Goal: Contribute content: Contribute content

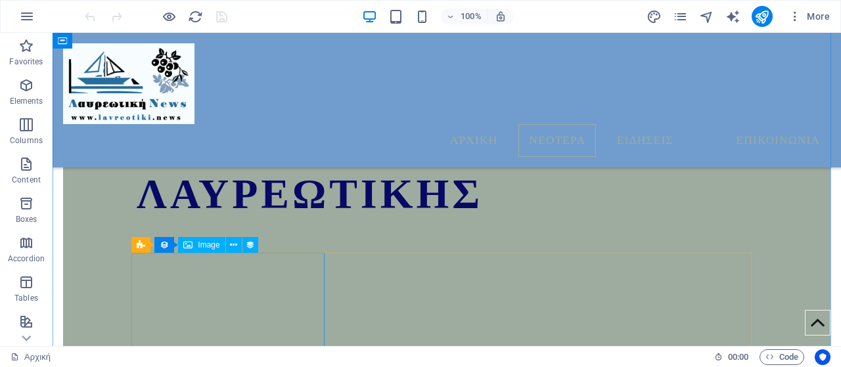
scroll to position [722, 0]
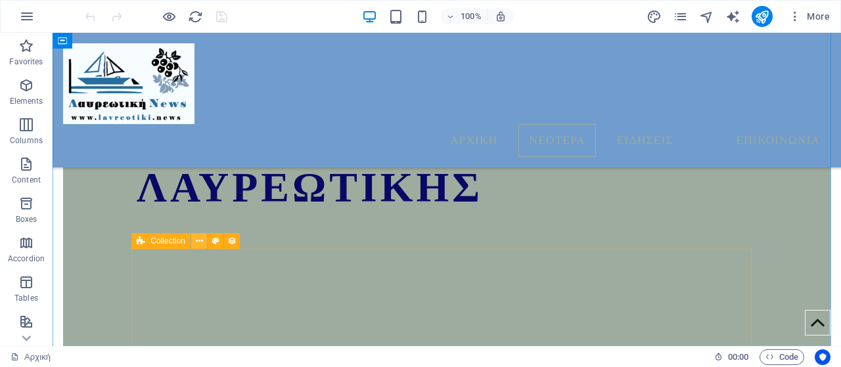
click at [198, 242] on icon at bounding box center [199, 241] width 7 height 14
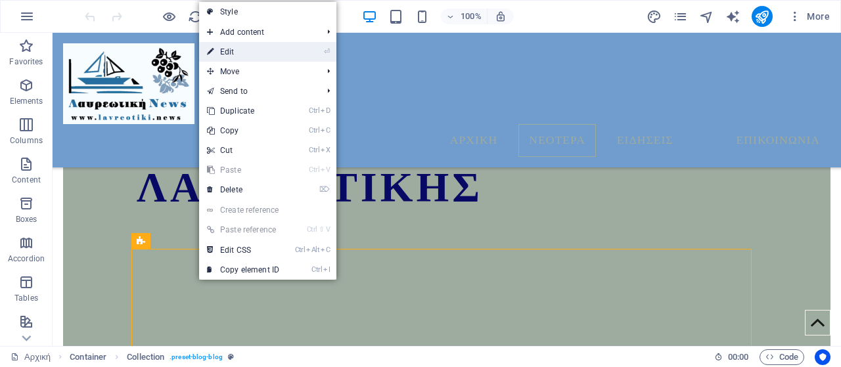
click at [236, 56] on link "⏎ Edit" at bounding box center [243, 52] width 88 height 20
select select "columns.publishing_date_DESC"
select select "columns.status"
select select "columns.publishing_date"
select select "past"
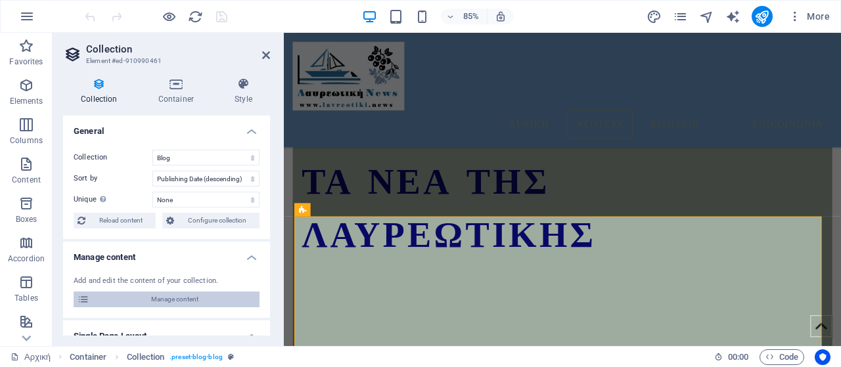
click at [196, 294] on span "Manage content" at bounding box center [174, 300] width 162 height 16
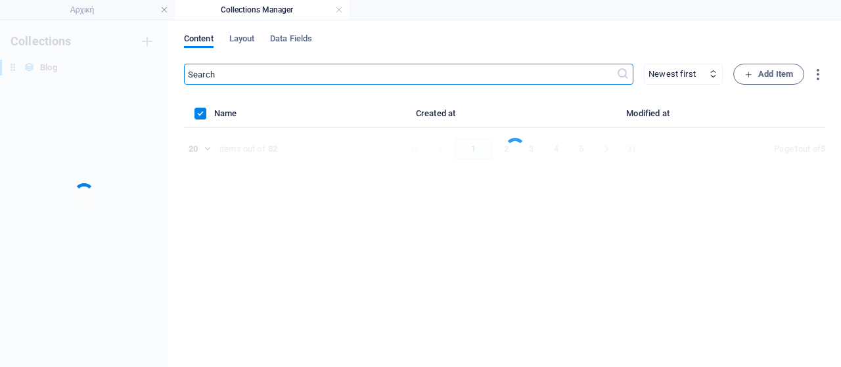
scroll to position [0, 0]
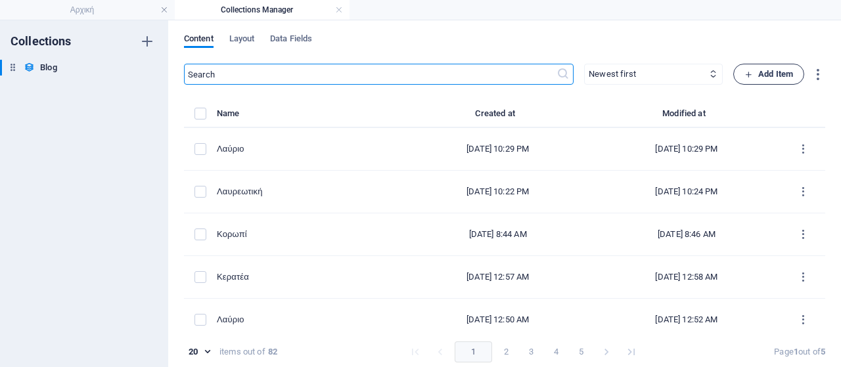
click at [770, 77] on span "Add Item" at bounding box center [768, 74] width 49 height 16
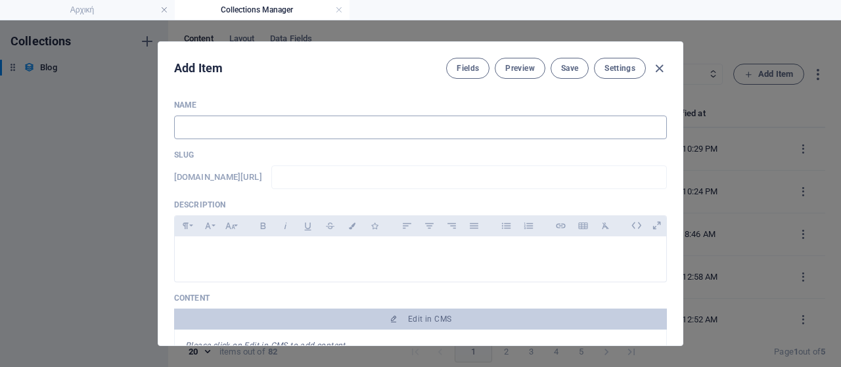
click at [340, 131] on input "text" at bounding box center [420, 128] width 493 height 24
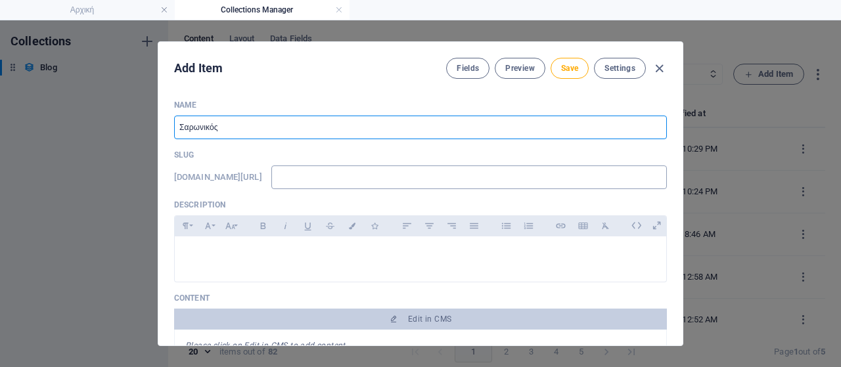
type input "Σαρωνικός"
click at [365, 176] on input "text" at bounding box center [468, 178] width 395 height 24
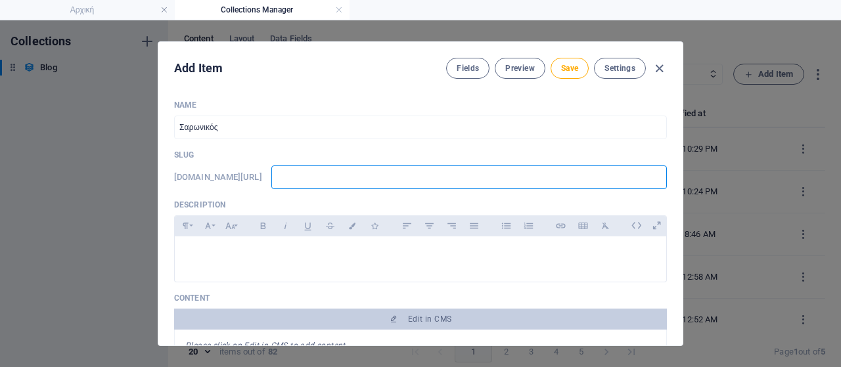
type input "w"
type input "ww"
type input "www"
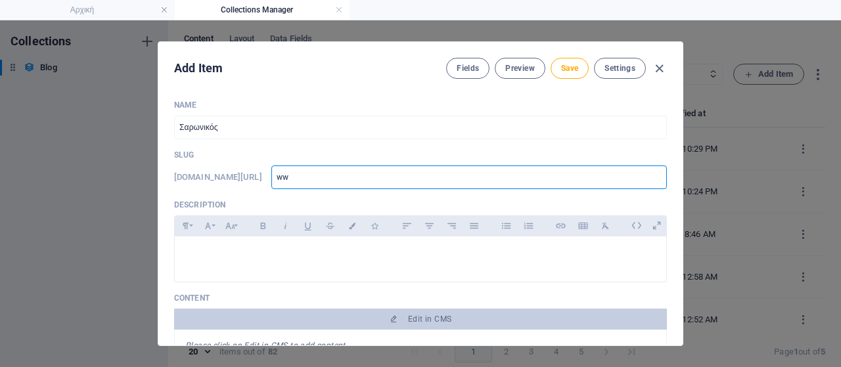
type input "www"
type input "www."
type input "www.l"
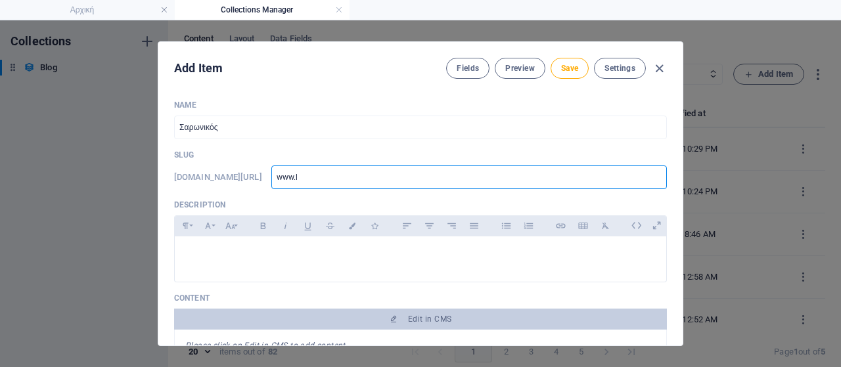
type input "[DOMAIN_NAME]"
type input "www.lav"
type input "www.lavr"
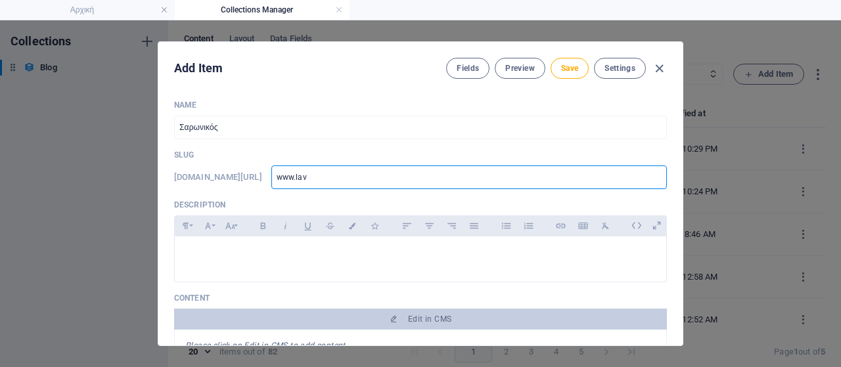
type input "www.lavr"
type input "www.lavri"
type input "www.lavria"
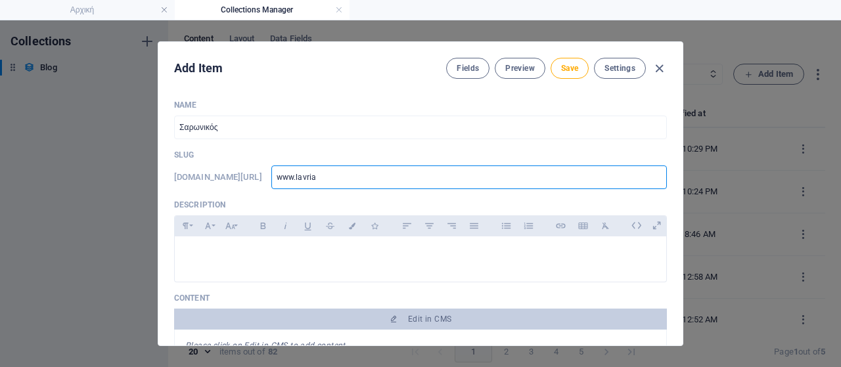
type input "www.lavriak"
type input "www.lavriaki"
type input "www.lavriaki."
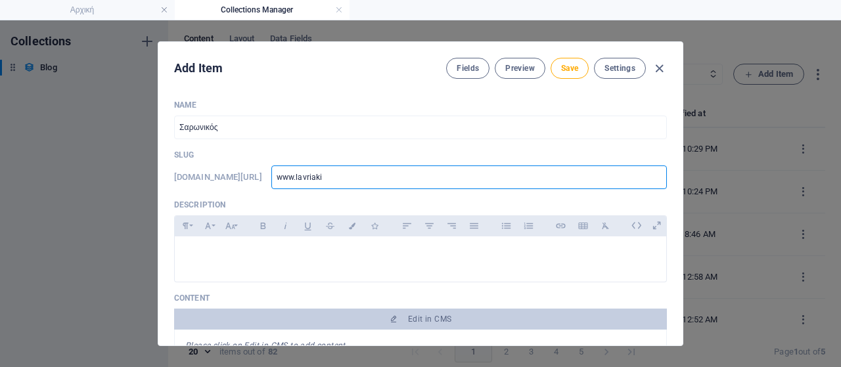
type input "www.lavriaki."
type input "www.lavriaki.n"
type input "[DOMAIN_NAME]"
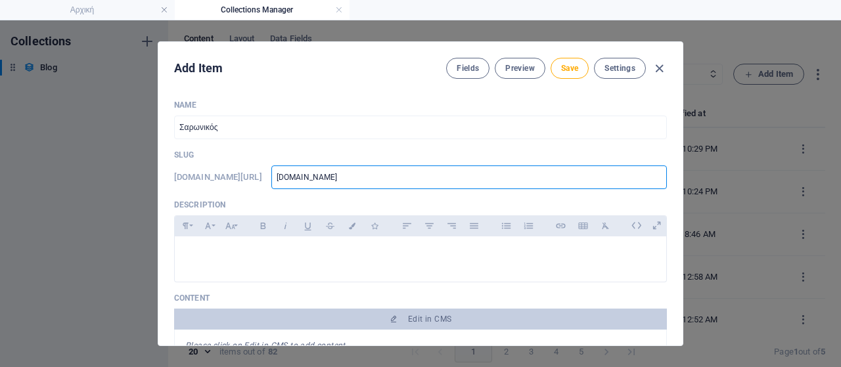
type input "[DOMAIN_NAME]"
type input "[DOMAIN_NAME]/"
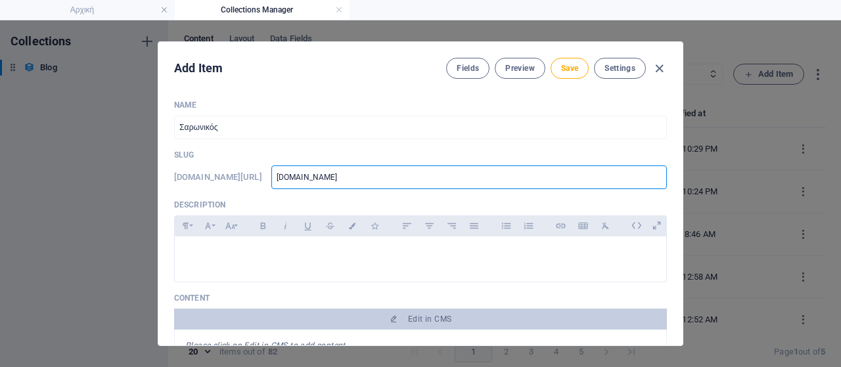
type input "[DOMAIN_NAME]/"
type input "[DOMAIN_NAME]/b"
type input "[DOMAIN_NAME]/bl"
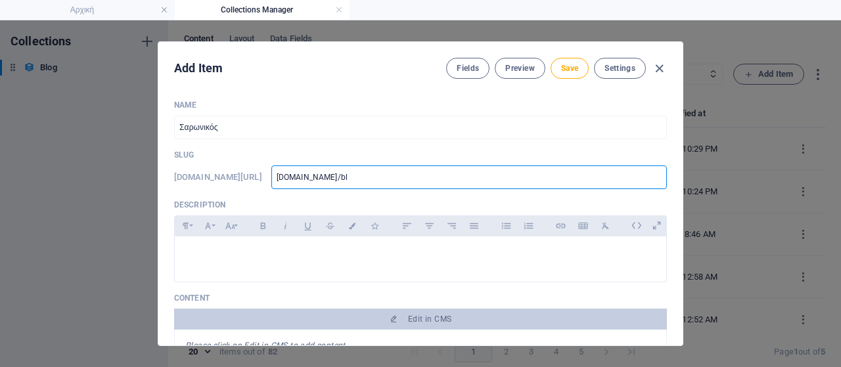
type input "[DOMAIN_NAME]/blo"
type input "[DOMAIN_NAME]/blog"
type input "[DOMAIN_NAME]/blog-"
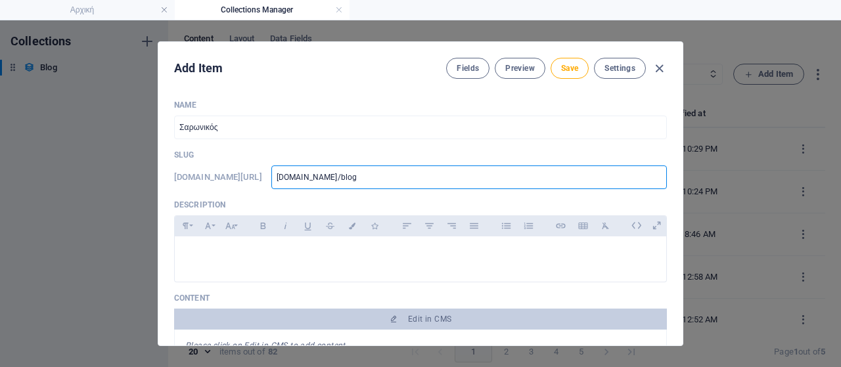
type input "[DOMAIN_NAME]/blog-"
type input "[DOMAIN_NAME]/blog-p"
type input "[DOMAIN_NAME]/blog-po"
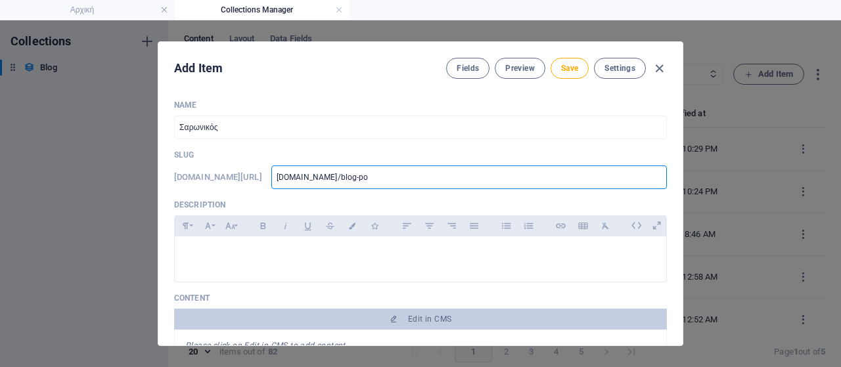
type input "[DOMAIN_NAME]/blog-pos"
type input "[DOMAIN_NAME]/blog-post"
type input "[DOMAIN_NAME]/blog-post/"
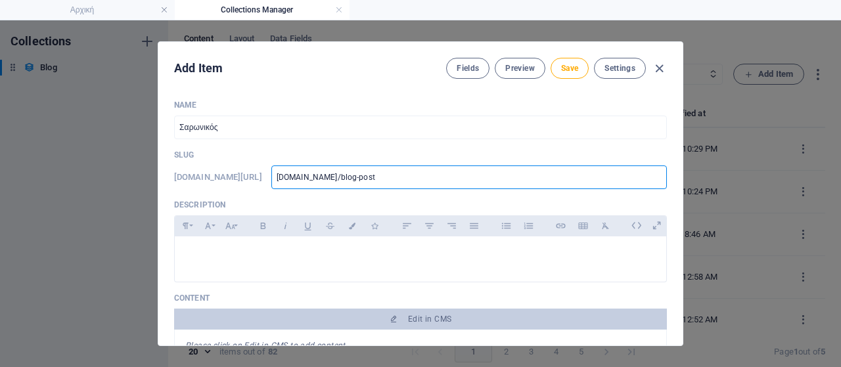
type input "[DOMAIN_NAME]/blog-post/"
type input "[DOMAIN_NAME]/blog-post/p"
type input "[DOMAIN_NAME]/blog-post/pa"
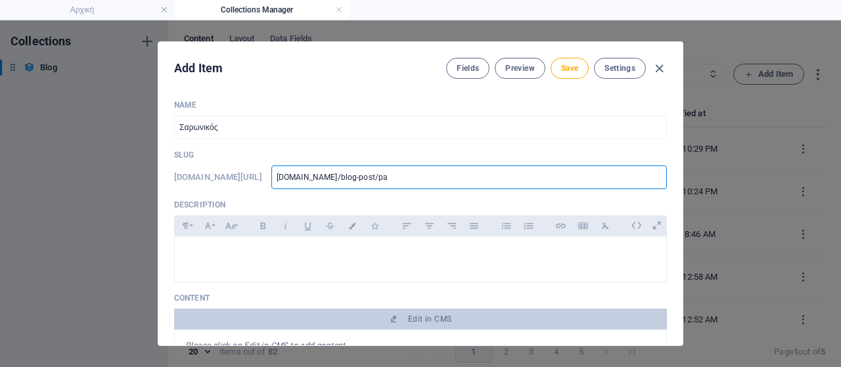
type input "[DOMAIN_NAME]/blog-post/pap"
type input "[DOMAIN_NAME]/blog-post/papa"
type input "[DOMAIN_NAME]/blog-post/papac"
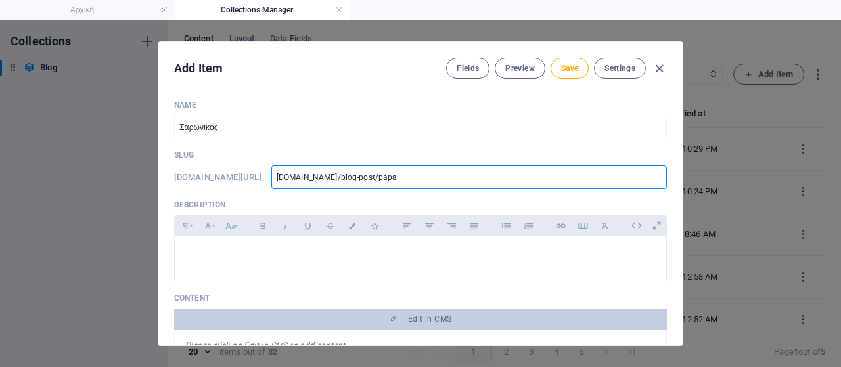
type input "[DOMAIN_NAME]/blog-post/papac"
type input "[DOMAIN_NAME]/blog-post/papach"
type input "[DOMAIN_NAME]/blog-post/papachr"
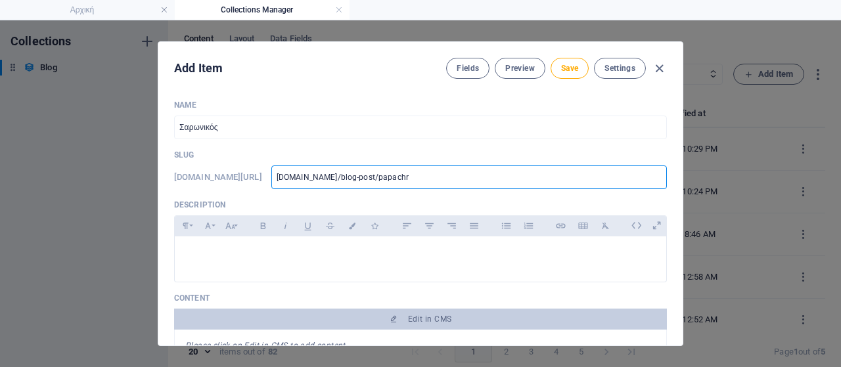
type input "[DOMAIN_NAME]/blog-post/papachri"
type input "[DOMAIN_NAME]/blog-post/[PERSON_NAME]"
type input "[DOMAIN_NAME]/blog-post/papachrist"
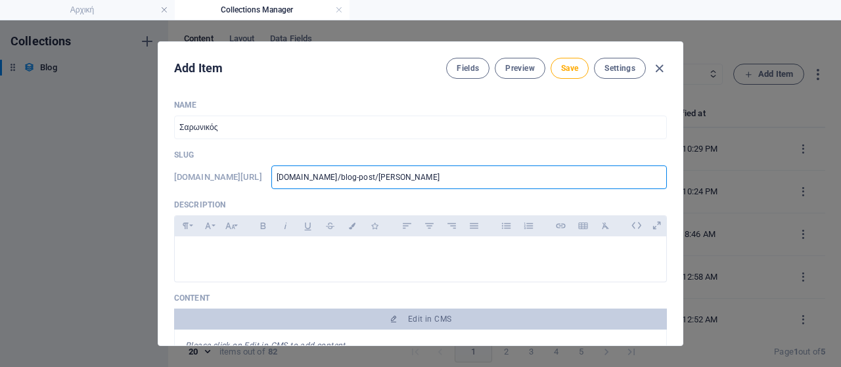
type input "[DOMAIN_NAME]/blog-post/papachrist"
type input "[DOMAIN_NAME]/blog-post/[PERSON_NAME]"
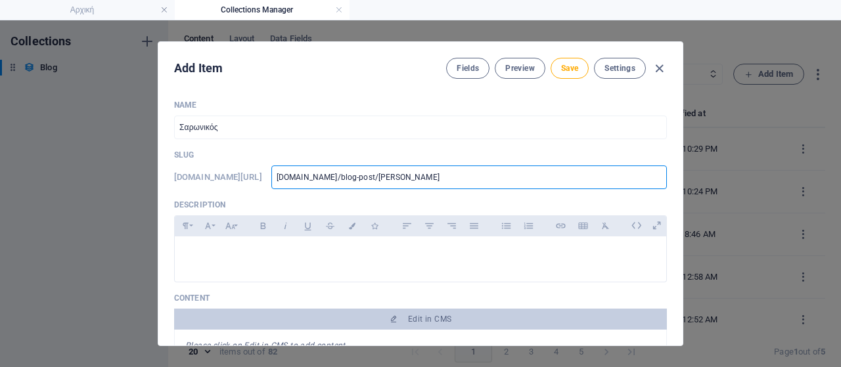
type input "[DOMAIN_NAME]/blog-post/papachristou2"
type input "www-lavriaki-news-blog-post-papachristou2"
click at [284, 251] on p at bounding box center [420, 253] width 470 height 12
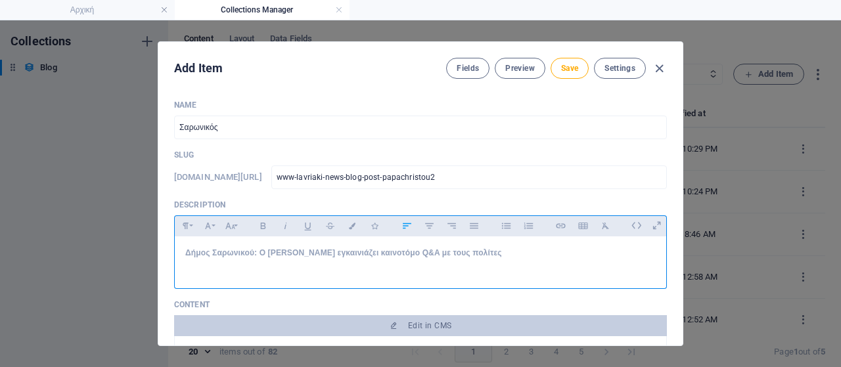
drag, startPoint x: 541, startPoint y: 257, endPoint x: 150, endPoint y: 262, distance: 391.5
click at [150, 262] on div "Add Item Fields Preview Save Settings Name Σαρωνικός ​ Slug [DOMAIN_NAME][URL] …" at bounding box center [420, 193] width 841 height 347
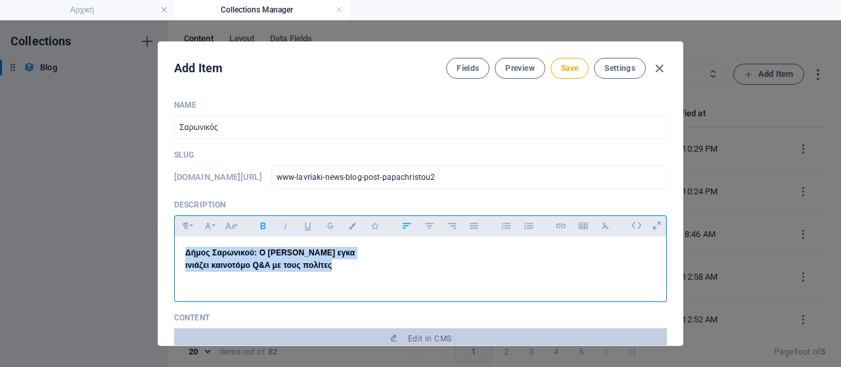
drag, startPoint x: 336, startPoint y: 262, endPoint x: 156, endPoint y: 244, distance: 180.2
click at [158, 244] on div "Add Item Fields Preview Save Settings Name Σαρωνικός ​ Slug [DOMAIN_NAME][URL] …" at bounding box center [420, 193] width 525 height 305
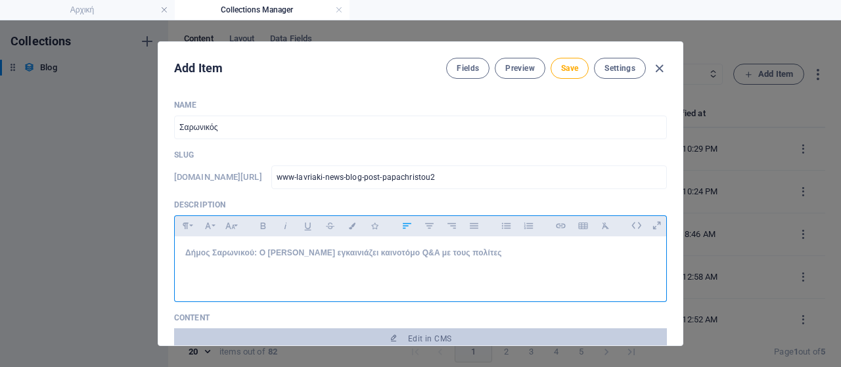
drag, startPoint x: 527, startPoint y: 255, endPoint x: 181, endPoint y: 251, distance: 346.1
click at [181, 250] on div "Δήμος Σαρωνικού: Ο [PERSON_NAME] εγκαινιάζει καινοτόμο Q&A με τους πολίτες" at bounding box center [420, 265] width 491 height 59
click at [231, 231] on icon "button" at bounding box center [230, 226] width 11 height 16
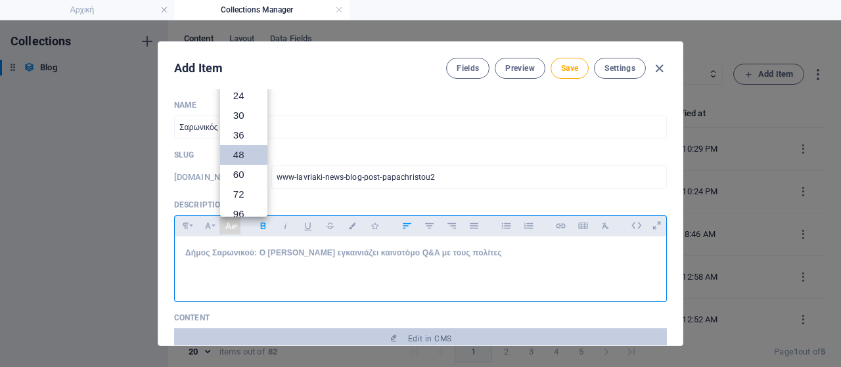
scroll to position [28, 0]
click at [243, 148] on link "18" at bounding box center [243, 142] width 47 height 20
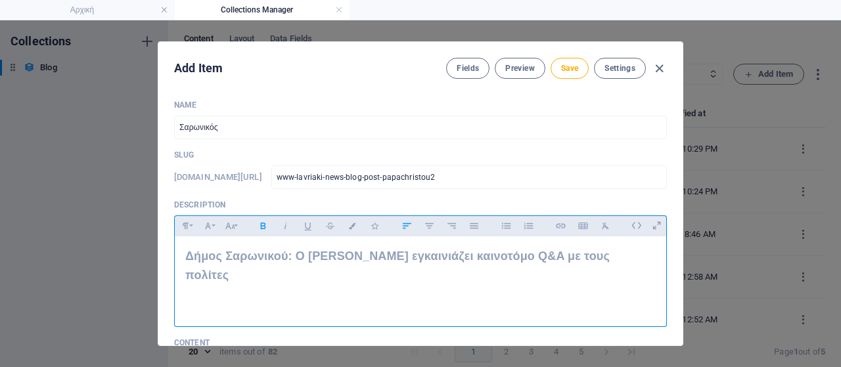
click at [290, 269] on p "Δήμος Σαρωνικού: Ο [PERSON_NAME] εγκαινιάζει καινοτόμο Q&A με τους πολίτες" at bounding box center [420, 266] width 470 height 38
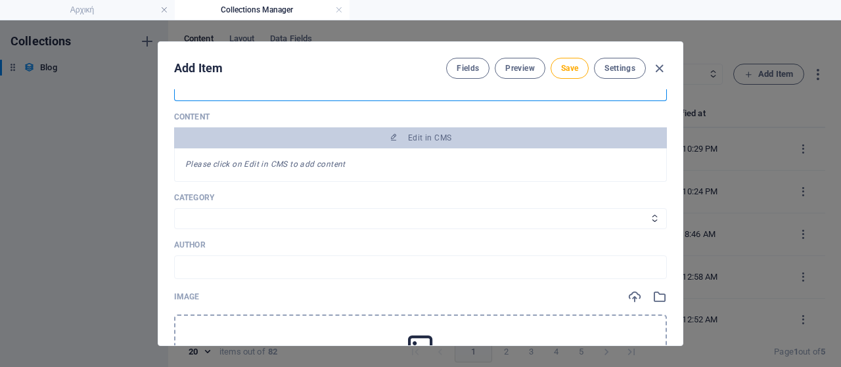
scroll to position [263, 0]
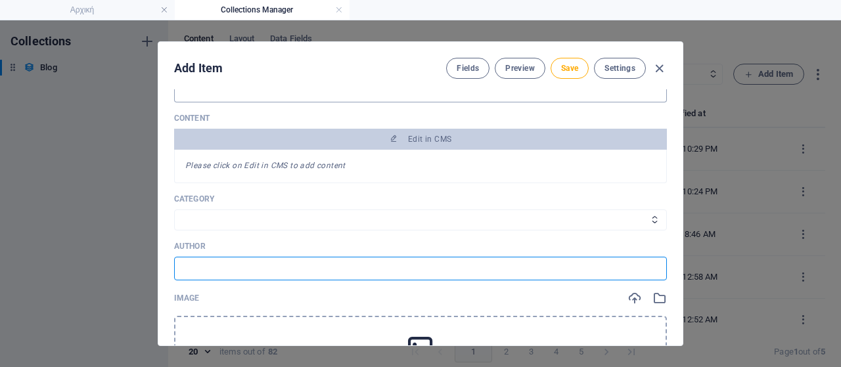
click at [232, 265] on input "text" at bounding box center [420, 269] width 493 height 24
drag, startPoint x: 200, startPoint y: 267, endPoint x: 302, endPoint y: 269, distance: 102.5
click at [302, 269] on input "Πηγή: ΕΠΣ Ανατολικής Αττικής" at bounding box center [420, 269] width 493 height 24
type input "Πηγή: Δήμος Σαρωνικού"
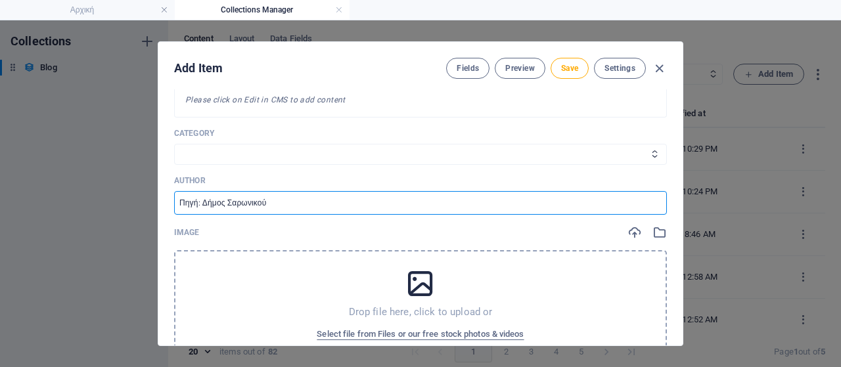
scroll to position [460, 0]
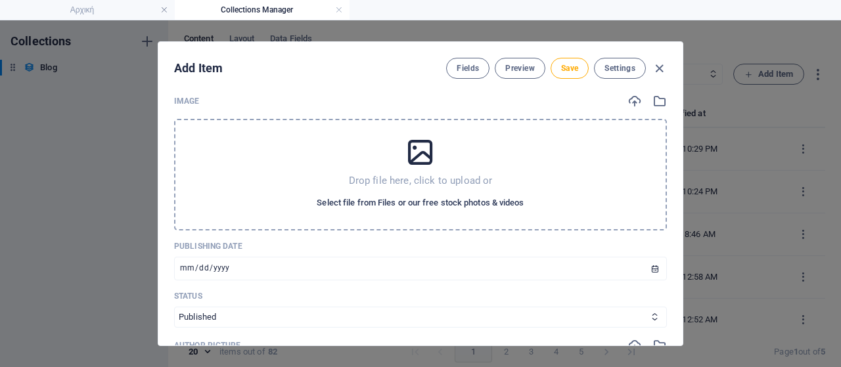
click at [422, 205] on span "Select file from Files or our free stock photos & videos" at bounding box center [420, 203] width 207 height 16
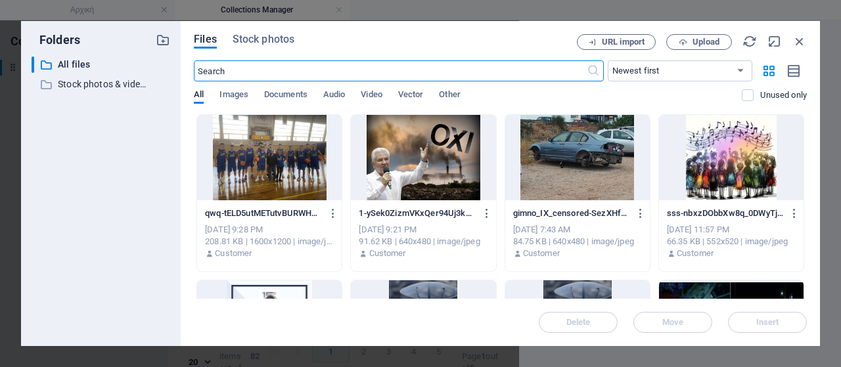
scroll to position [479, 0]
click at [701, 44] on span "Upload" at bounding box center [705, 42] width 27 height 8
click at [692, 46] on span "Upload" at bounding box center [705, 42] width 27 height 8
click at [696, 42] on span "Upload" at bounding box center [705, 42] width 27 height 8
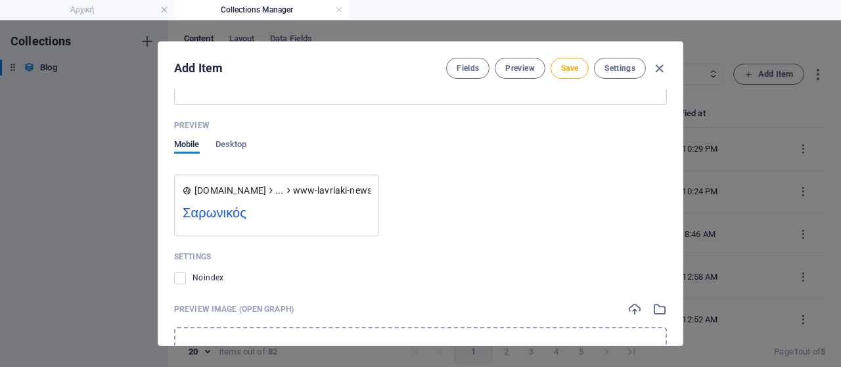
scroll to position [1392, 0]
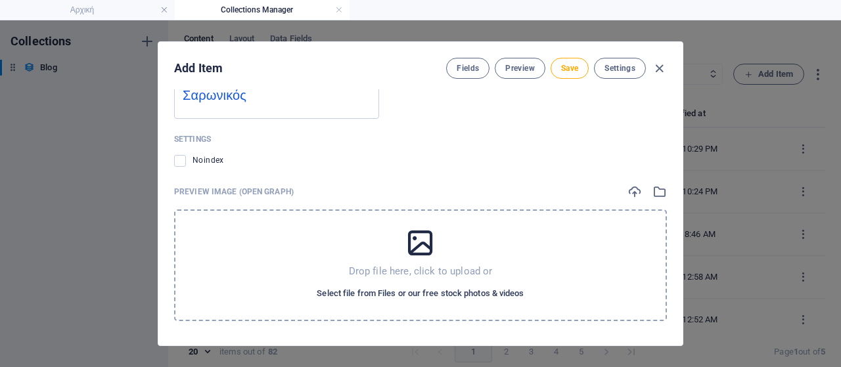
click at [361, 288] on span "Select file from Files or our free stock photos & videos" at bounding box center [420, 294] width 207 height 16
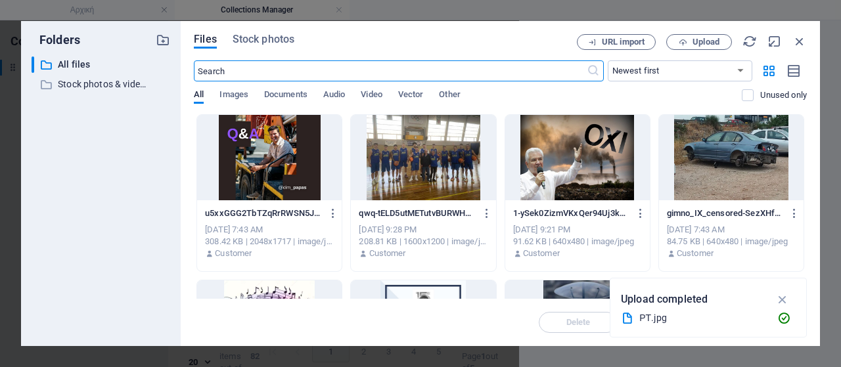
scroll to position [1411, 0]
click at [291, 166] on div at bounding box center [269, 157] width 144 height 85
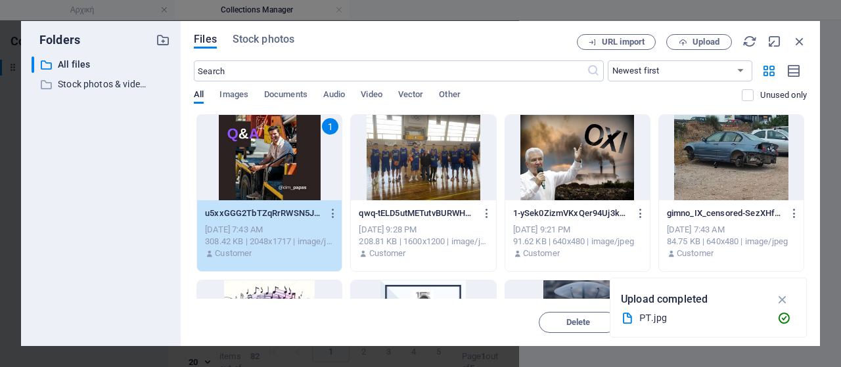
click at [291, 166] on div "1" at bounding box center [269, 157] width 144 height 85
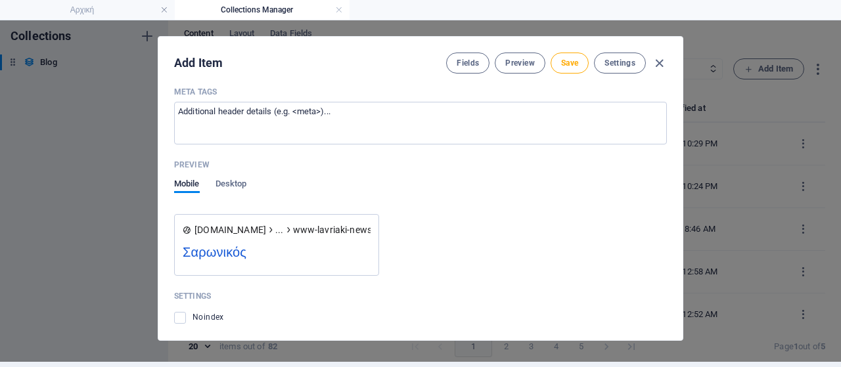
scroll to position [1181, 0]
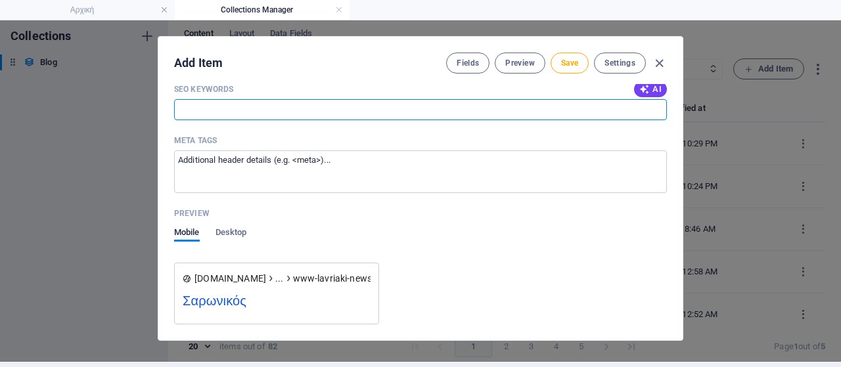
paste input "Δήμος Σαρωνικού, [PERSON_NAME], Q&A, κοινωνικά δίκτυα, καινοτομία, συμμετοχικότ…"
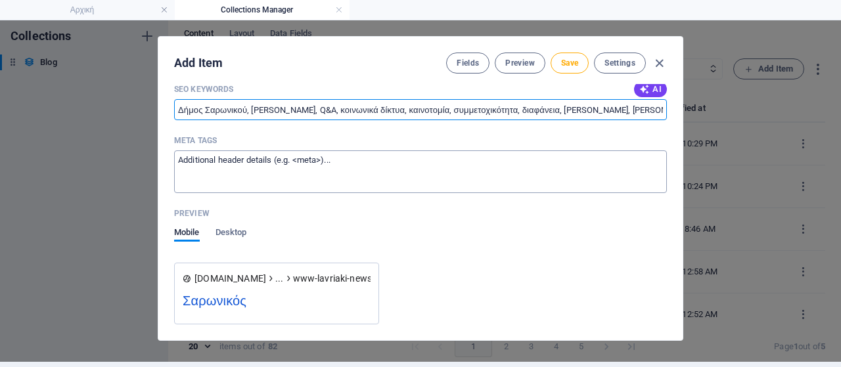
scroll to position [0, 37]
type input "Δήμος Σαρωνικού, [PERSON_NAME], Q&A, κοινωνικά δίκτυα, καινοτομία, συμμετοχικότ…"
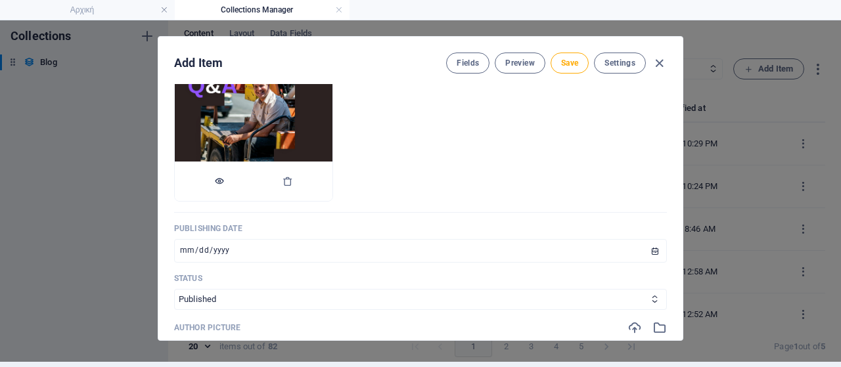
scroll to position [327, 0]
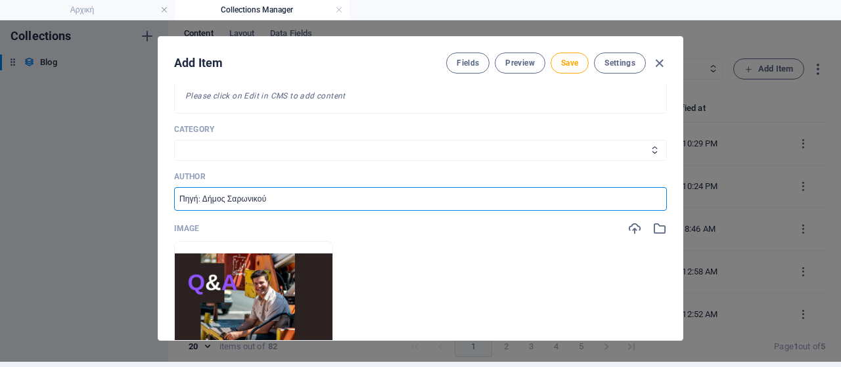
drag, startPoint x: 275, startPoint y: 198, endPoint x: 201, endPoint y: 198, distance: 73.6
click at [201, 198] on input "Πηγή: Δήμος Σαρωνικού" at bounding box center [420, 199] width 493 height 24
paste input "/ ανάρτηση Δημάρχου [PERSON_NAME]."
type input "Πηγή: Δήμος Σαρωνικού / ανάρτηση Δημάρχου [PERSON_NAME]."
click at [566, 64] on span "Save" at bounding box center [569, 63] width 17 height 11
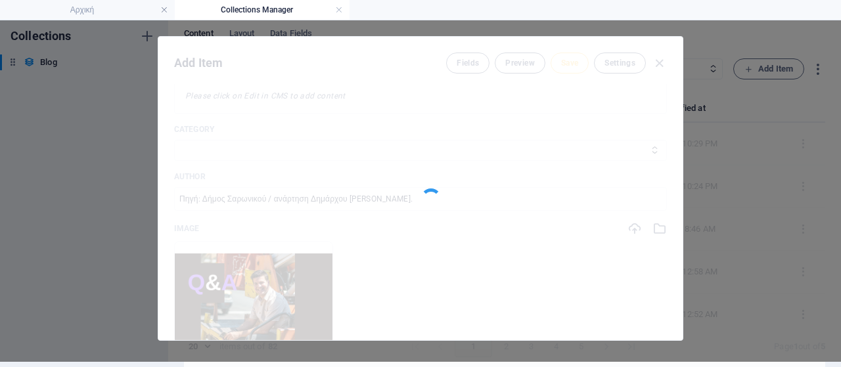
type input "www-lavriaki-news-blog-post-papachristou2"
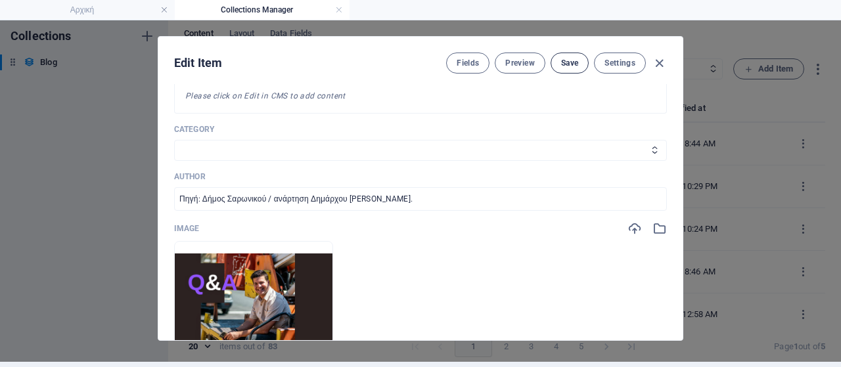
click at [573, 58] on span "Save" at bounding box center [569, 63] width 17 height 11
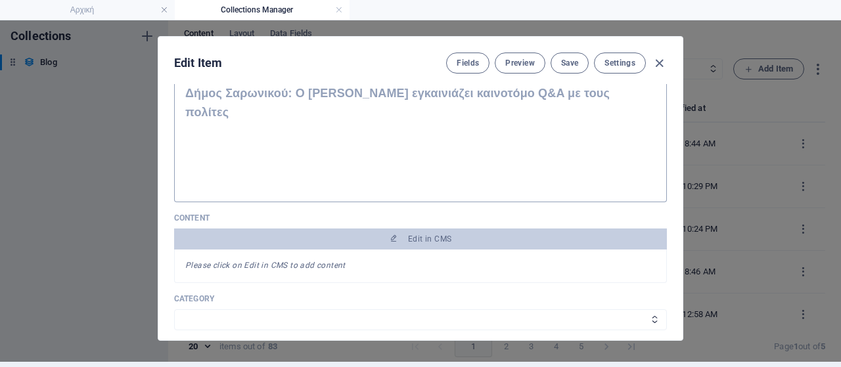
scroll to position [130, 0]
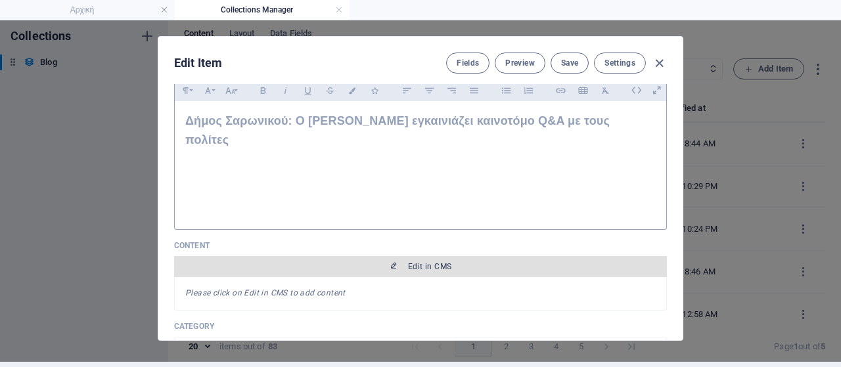
click at [437, 265] on span "Edit in CMS" at bounding box center [429, 266] width 43 height 11
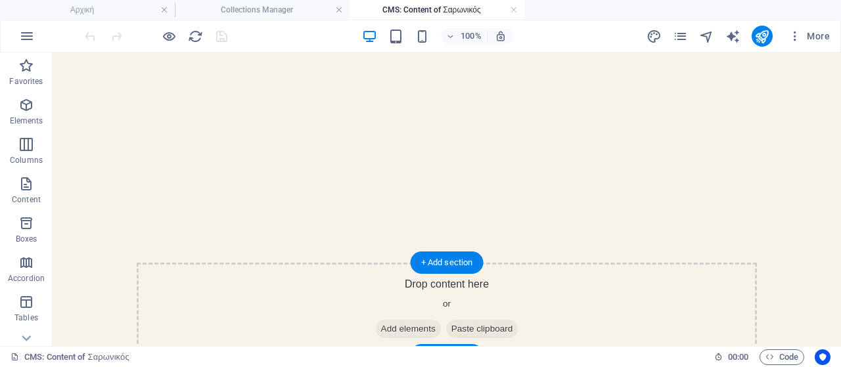
scroll to position [66, 0]
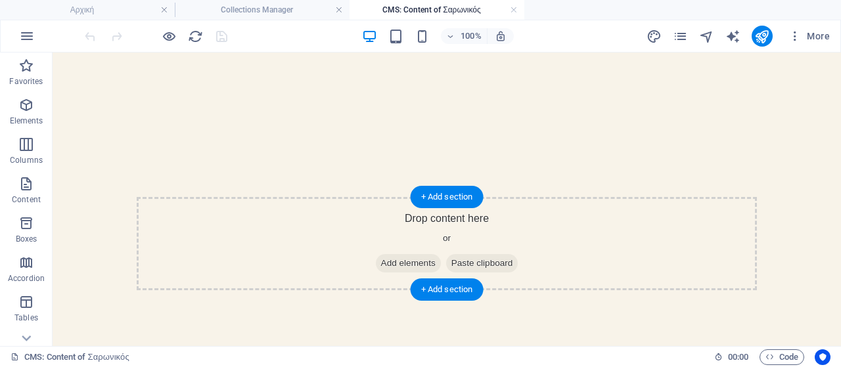
click at [395, 260] on span "Add elements" at bounding box center [408, 263] width 65 height 18
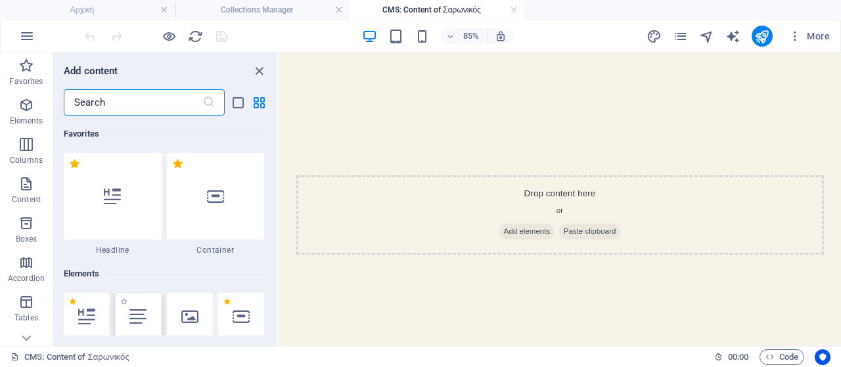
click at [140, 315] on icon at bounding box center [137, 316] width 17 height 17
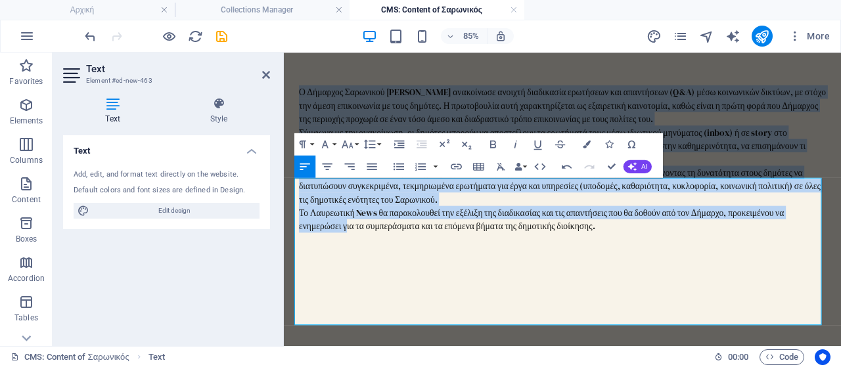
scroll to position [197, 0]
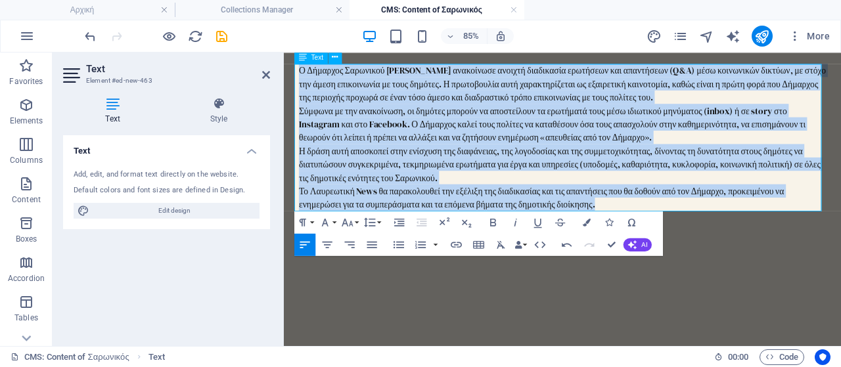
drag, startPoint x: 296, startPoint y: 269, endPoint x: 705, endPoint y: 226, distance: 411.4
click at [705, 226] on div "Ο Δήμαρχος Σαρωνικού [PERSON_NAME] ανακοίνωσε ανοιχτή διαδικασία ερωτήσεων και …" at bounding box center [611, 152] width 620 height 173
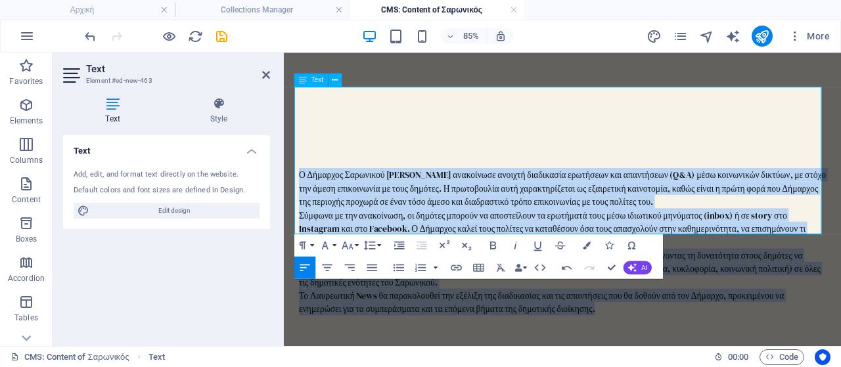
scroll to position [66, 0]
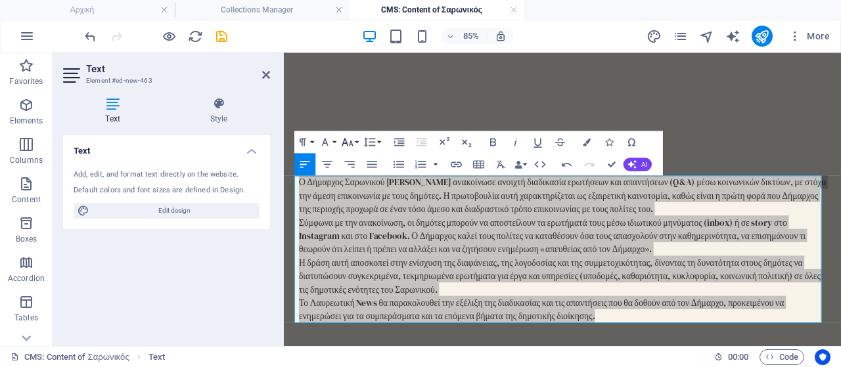
click at [347, 145] on icon "button" at bounding box center [347, 141] width 13 height 13
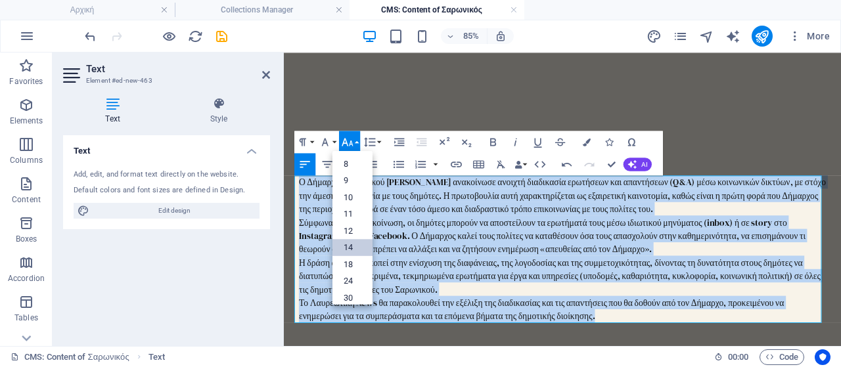
click at [360, 245] on link "14" at bounding box center [352, 247] width 40 height 17
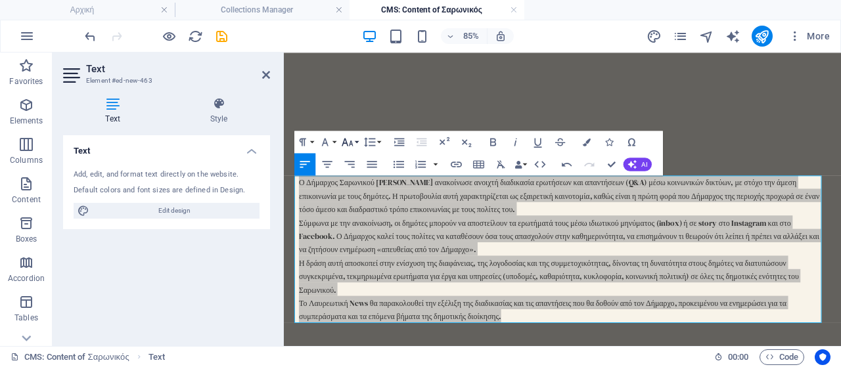
click at [347, 145] on icon "button" at bounding box center [347, 142] width 11 height 8
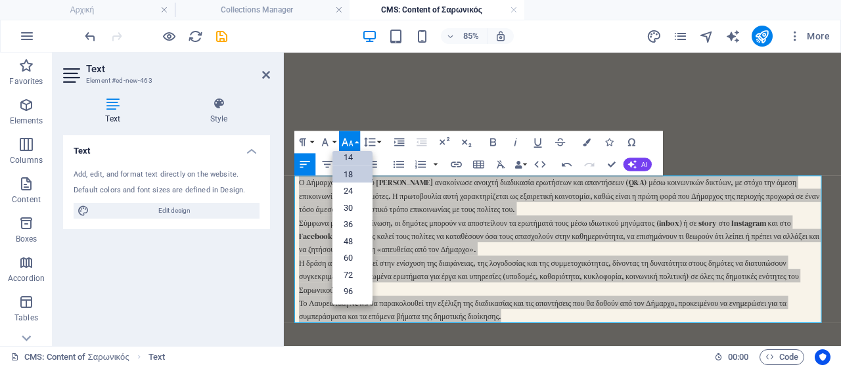
scroll to position [105, 0]
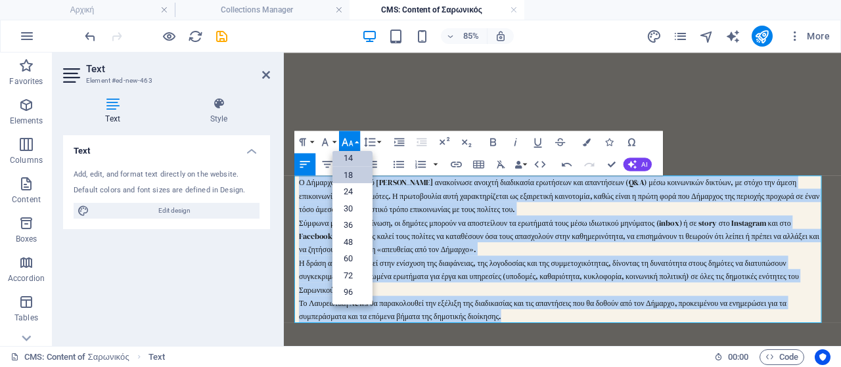
click at [354, 181] on link "18" at bounding box center [352, 174] width 40 height 17
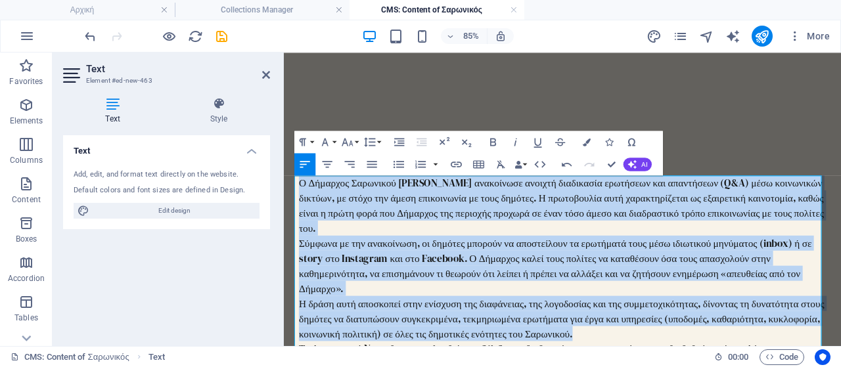
click at [386, 252] on span "Ο Δήμαρχος Σαρωνικού [PERSON_NAME] ανακοίνωσε ανοιχτή διαδικασία ερωτήσεων και …" at bounding box center [609, 233] width 617 height 70
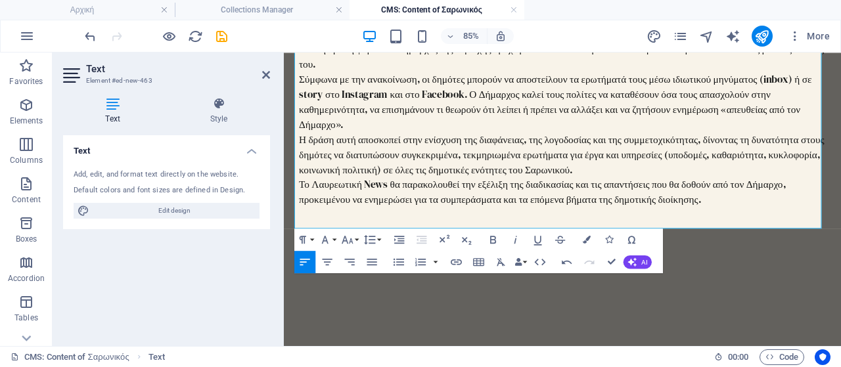
scroll to position [263, 0]
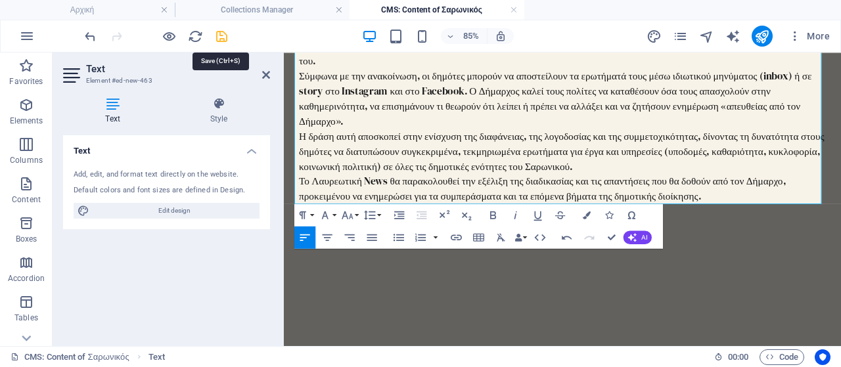
click at [223, 41] on icon "save" at bounding box center [221, 36] width 15 height 15
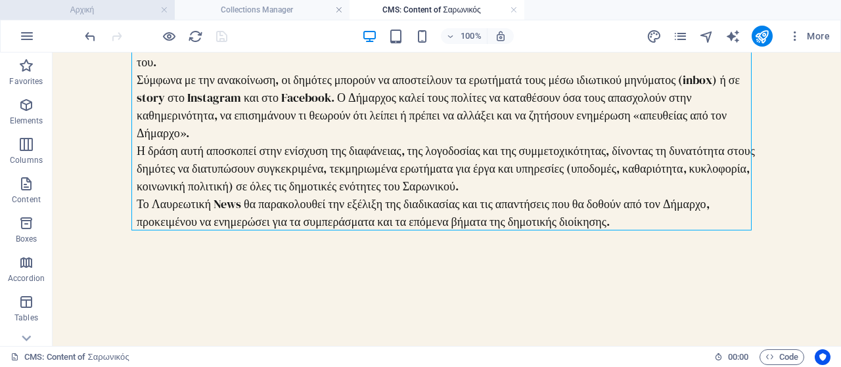
click at [125, 15] on h4 "Αρχική" at bounding box center [87, 10] width 175 height 14
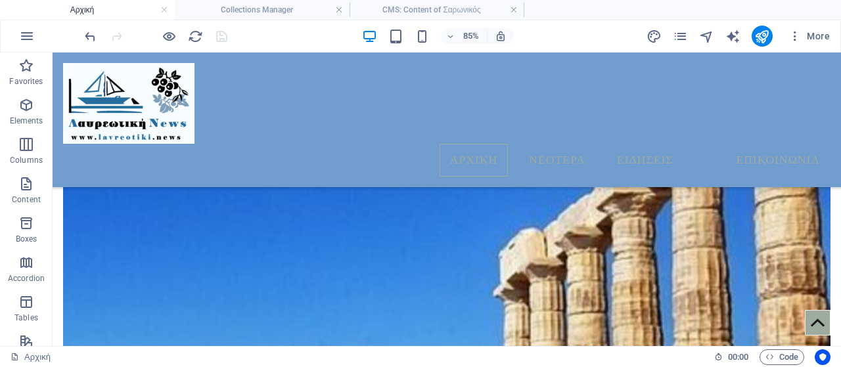
scroll to position [0, 0]
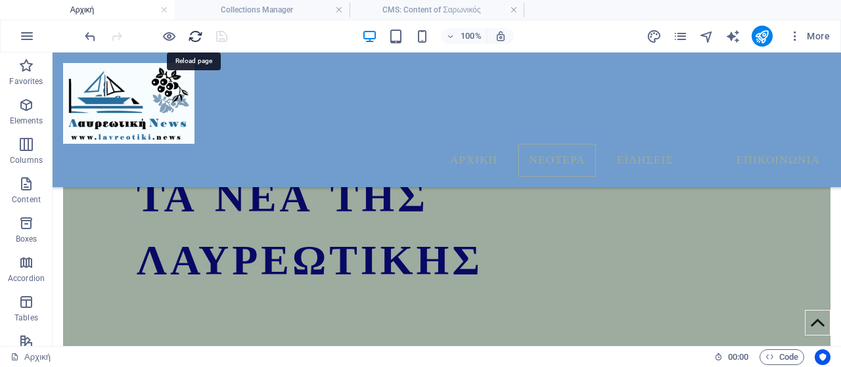
click at [196, 38] on icon "reload" at bounding box center [195, 36] width 15 height 15
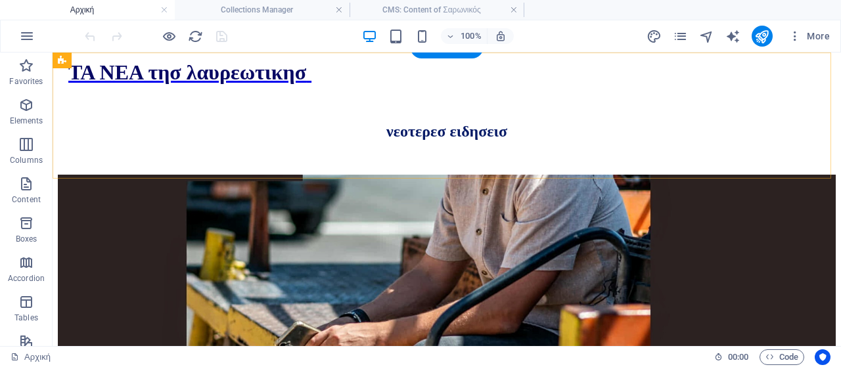
scroll to position [684, 0]
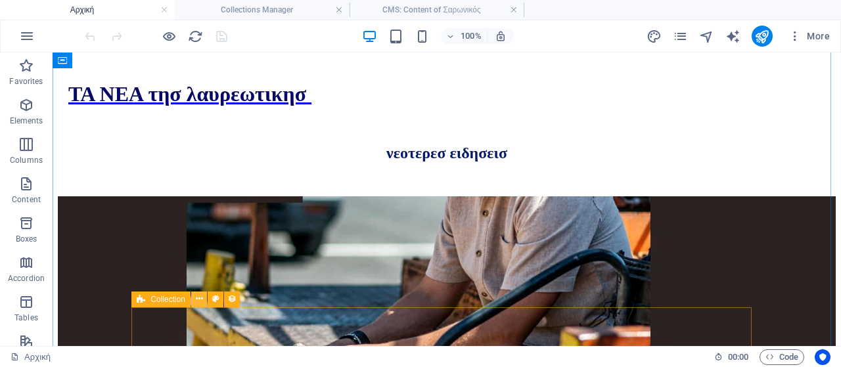
click at [199, 298] on icon at bounding box center [199, 299] width 7 height 14
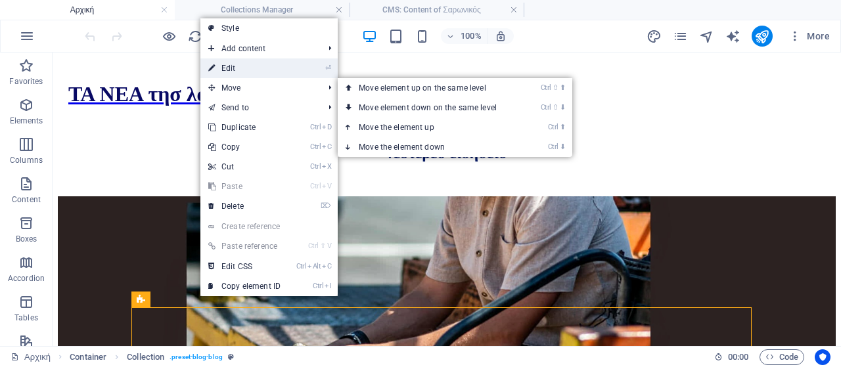
click at [281, 74] on link "⏎ Edit" at bounding box center [244, 68] width 88 height 20
select select "columns.publishing_date_DESC"
select select "columns.status"
select select "columns.publishing_date"
select select "past"
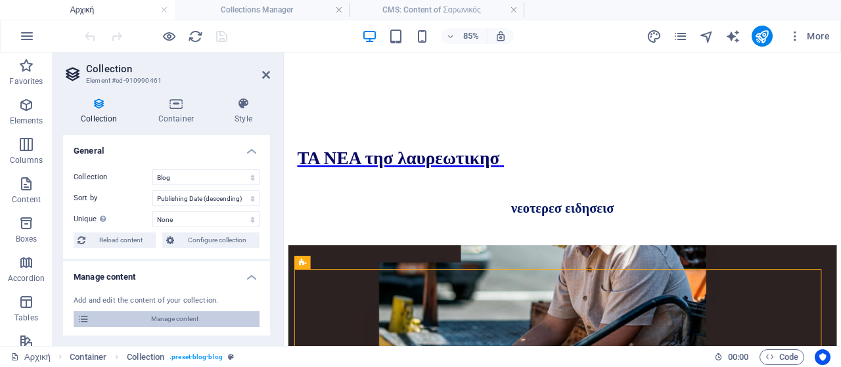
click at [180, 313] on span "Manage content" at bounding box center [174, 319] width 162 height 16
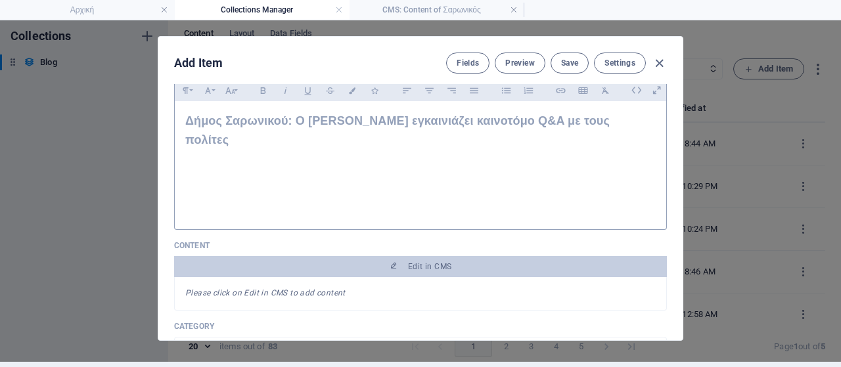
scroll to position [0, 0]
click at [655, 57] on icon "button" at bounding box center [659, 63] width 15 height 15
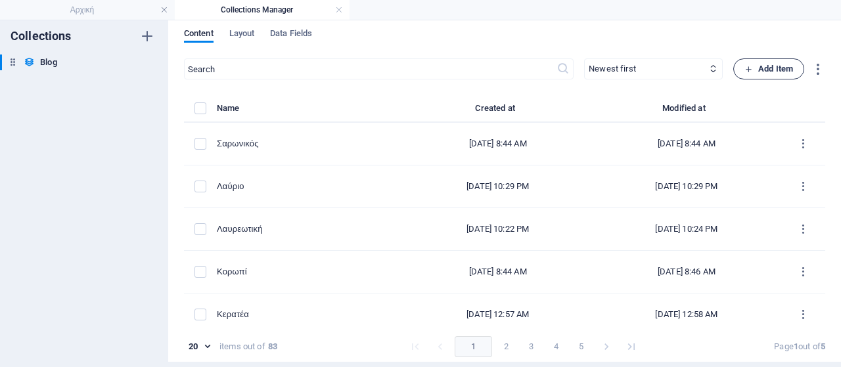
click at [759, 68] on span "Add Item" at bounding box center [768, 69] width 49 height 16
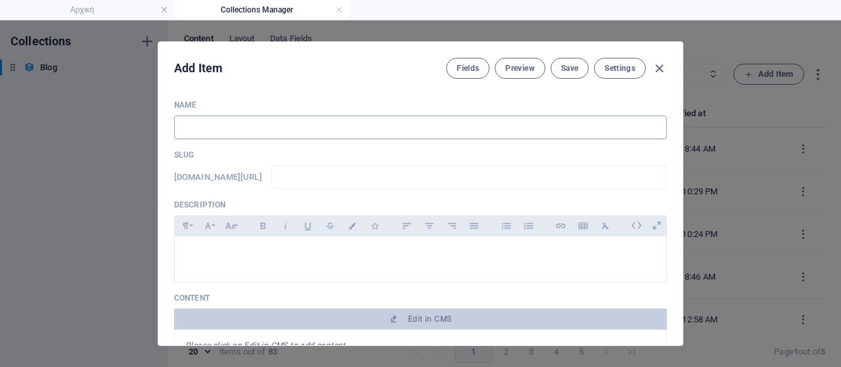
click at [323, 129] on input "text" at bounding box center [420, 128] width 493 height 24
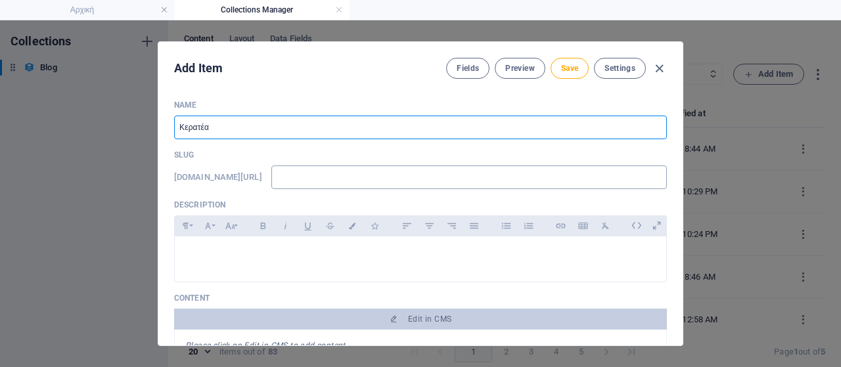
type input "Κερατέα"
click at [316, 179] on input "text" at bounding box center [468, 178] width 395 height 24
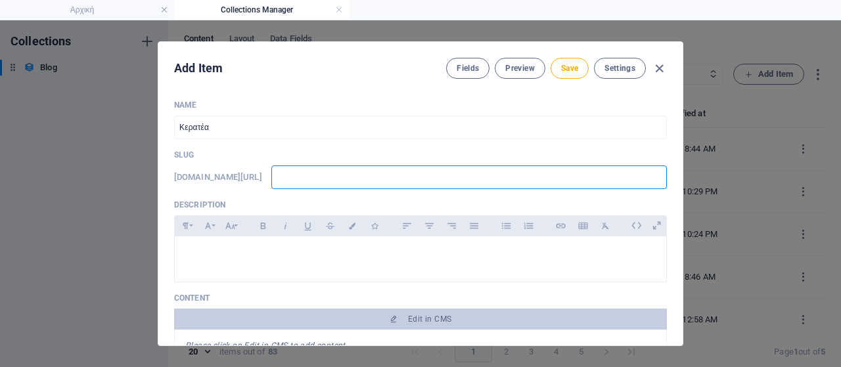
type input "w"
type input "ww"
type input "www"
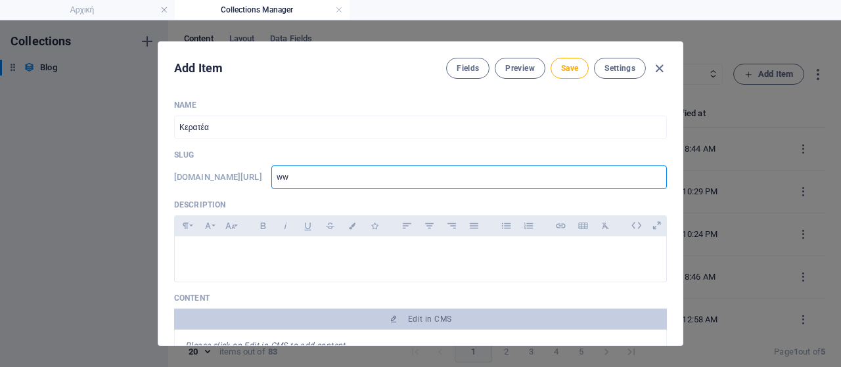
type input "www"
type input "www."
type input "www.l"
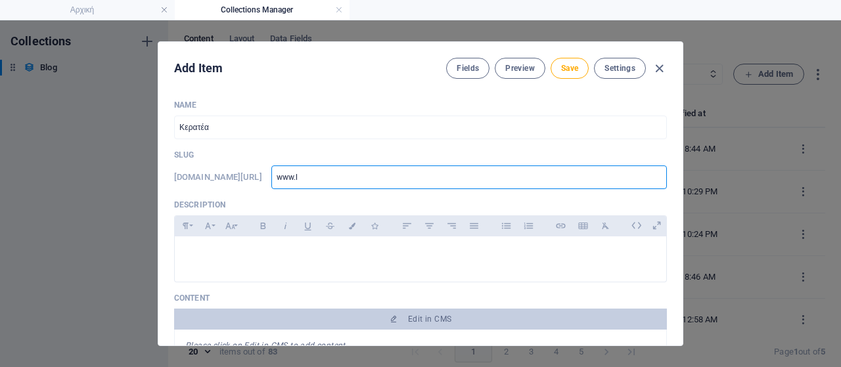
type input "[DOMAIN_NAME]"
type input "www.lav"
type input "www.lavr"
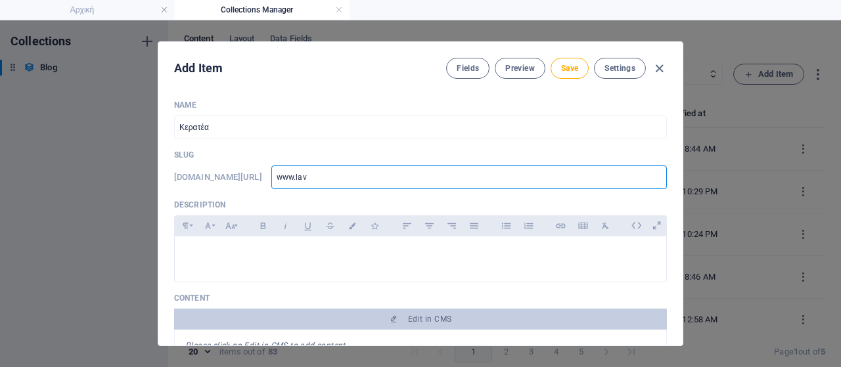
type input "www.lavr"
type input "www.lavri"
type input "www.lavria"
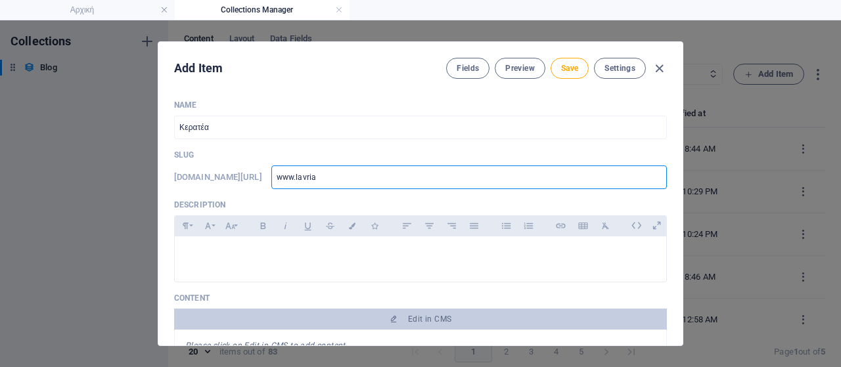
type input "www.lavriak"
type input "www.lavriaki"
type input "www.lavriaki."
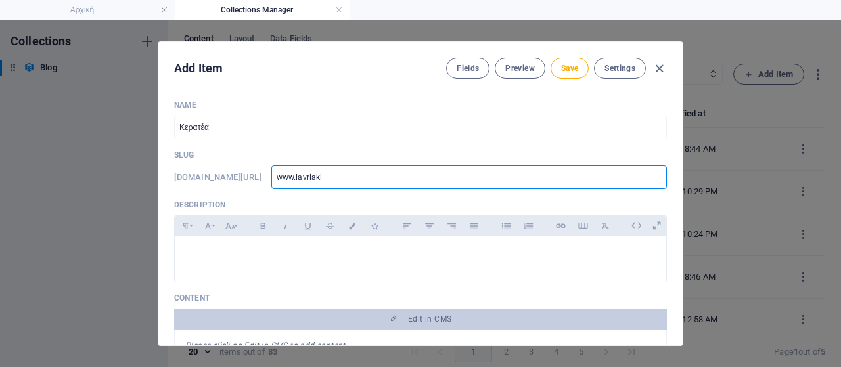
type input "www.lavriaki."
type input "www.lavriaki.n"
type input "[DOMAIN_NAME]"
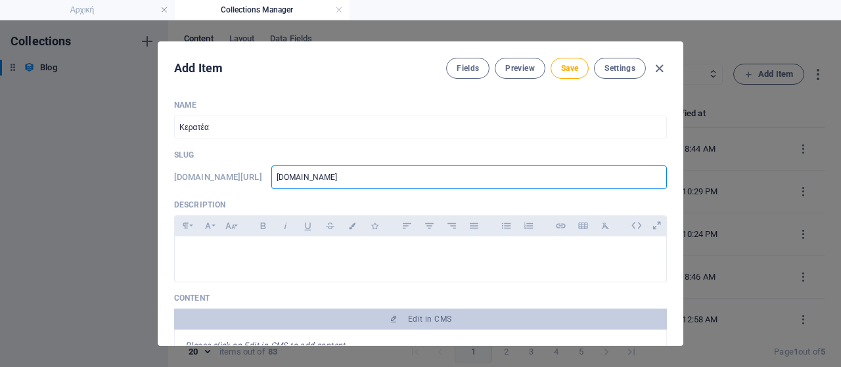
type input "[DOMAIN_NAME]"
type input "[DOMAIN_NAME]/"
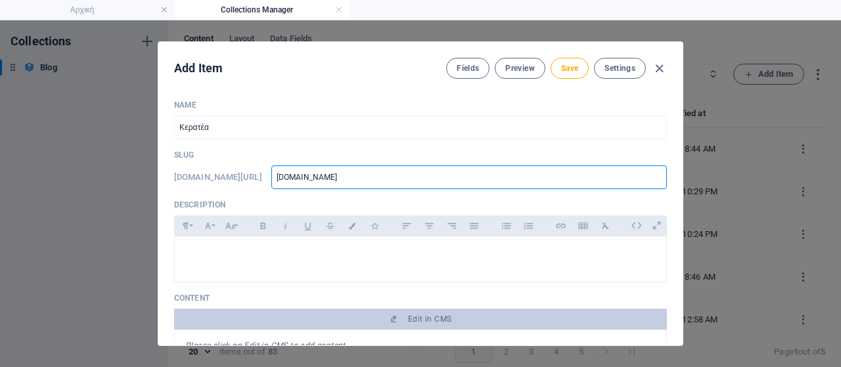
type input "[DOMAIN_NAME]/"
type input "[DOMAIN_NAME]/b"
type input "[DOMAIN_NAME]/bl"
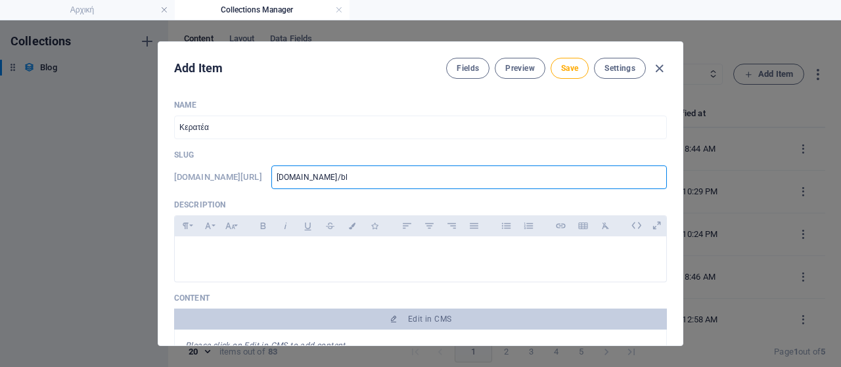
type input "[DOMAIN_NAME]/blo"
type input "[DOMAIN_NAME]/blog"
type input "[DOMAIN_NAME]/blogp"
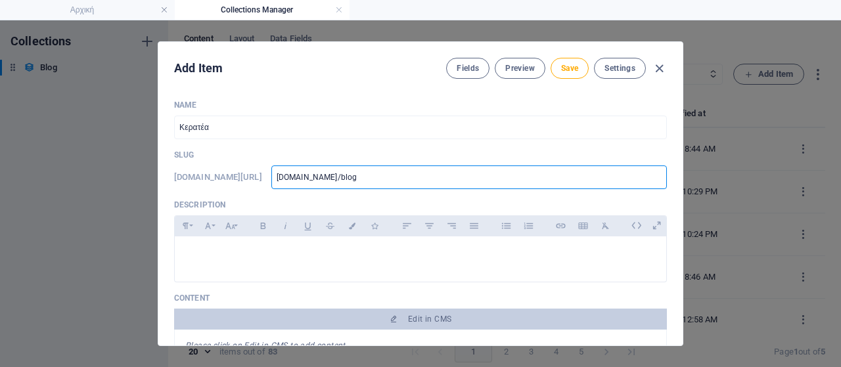
type input "[DOMAIN_NAME]/blogp"
type input "[DOMAIN_NAME]/blogpo"
type input "[DOMAIN_NAME]/blogpos"
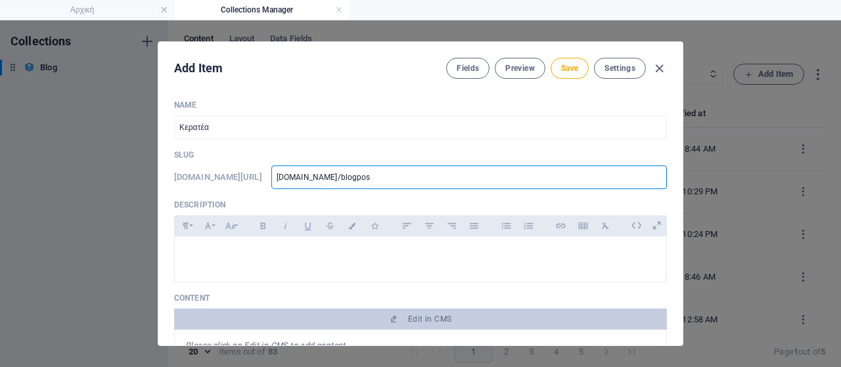
type input "[DOMAIN_NAME]/blogpost"
type input "[DOMAIN_NAME]/blogpos"
type input "[DOMAIN_NAME]/blogpo"
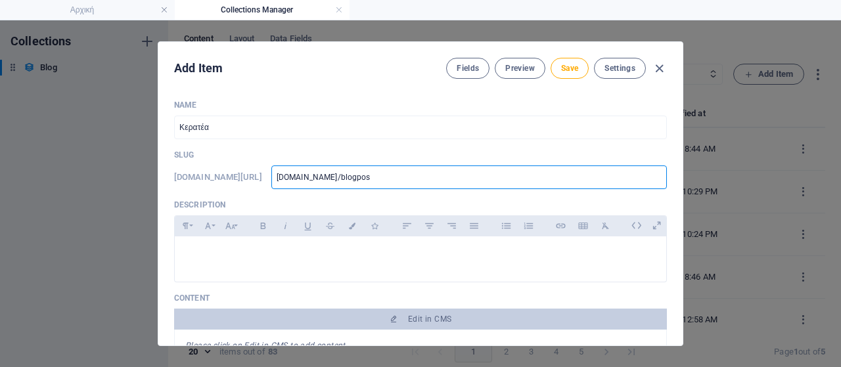
type input "[DOMAIN_NAME]/blogpo"
type input "[DOMAIN_NAME]/blogp"
type input "[DOMAIN_NAME]/blog"
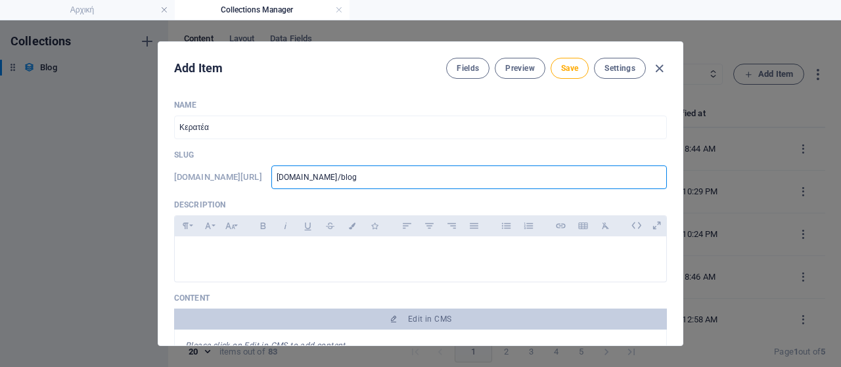
type input "[DOMAIN_NAME]/blog-"
type input "[DOMAIN_NAME]/blog-p"
type input "[DOMAIN_NAME]/blog-po"
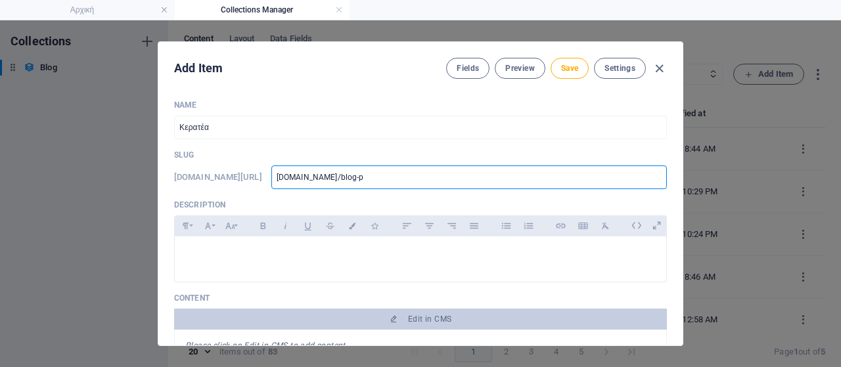
type input "[DOMAIN_NAME]/blog-po"
type input "[DOMAIN_NAME]/blog-pos"
type input "[DOMAIN_NAME]/blog-post"
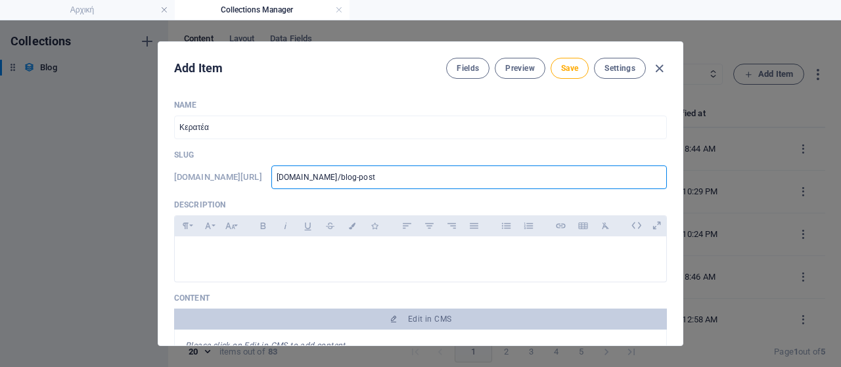
type input "[DOMAIN_NAME]/blog-post/"
type input "[DOMAIN_NAME]/blog-post/k"
type input "[DOMAIN_NAME]/blog-post/ke"
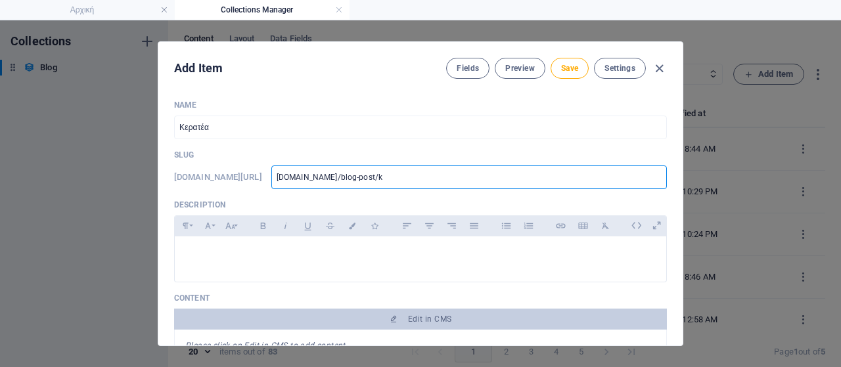
type input "[DOMAIN_NAME]/blog-post/ke"
type input "[DOMAIN_NAME]/blog-post/ker"
type input "[DOMAIN_NAME]/blog-post/kera"
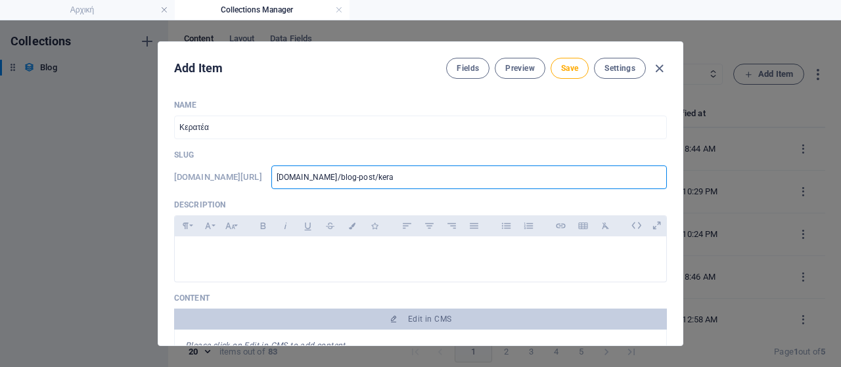
type input "[DOMAIN_NAME]/blog-post/ker"
type input "[DOMAIN_NAME]/blog-post/ke"
type input "[DOMAIN_NAME]/blog-post/k"
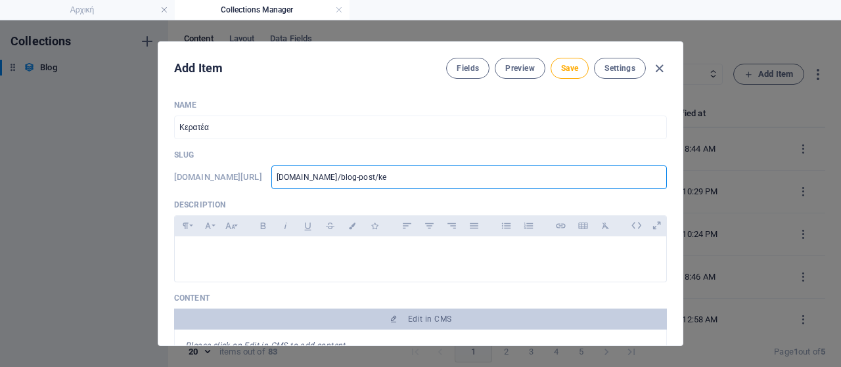
type input "[DOMAIN_NAME]/blog-post/k"
type input "[DOMAIN_NAME]/blog-post/"
type input "[DOMAIN_NAME]/blog-post/p"
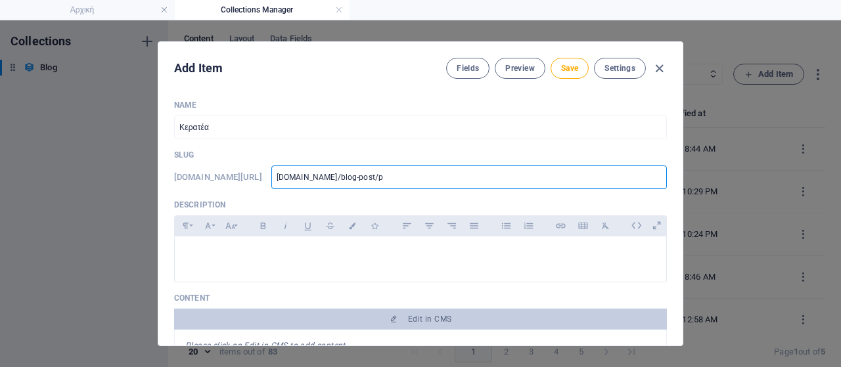
type input "[DOMAIN_NAME]/blog-post/pa"
type input "[DOMAIN_NAME]/blog-post/pal"
type input "[DOMAIN_NAME]/blog-post/pala"
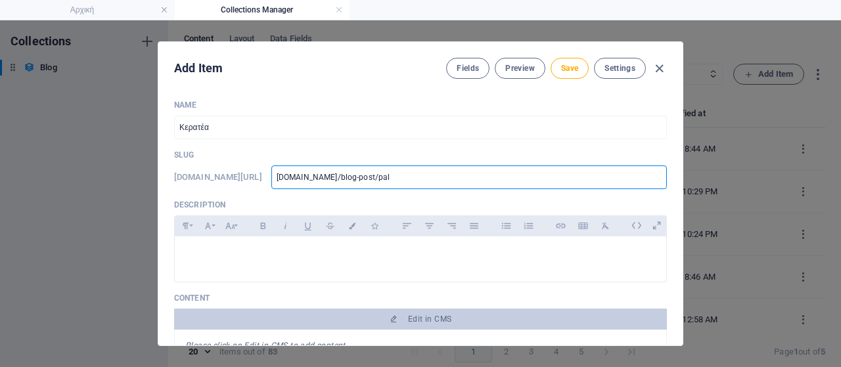
type input "[DOMAIN_NAME]/blog-post/pala"
type input "[DOMAIN_NAME]/blog-post/palai"
type input "[DOMAIN_NAME]/blog-post/palaia"
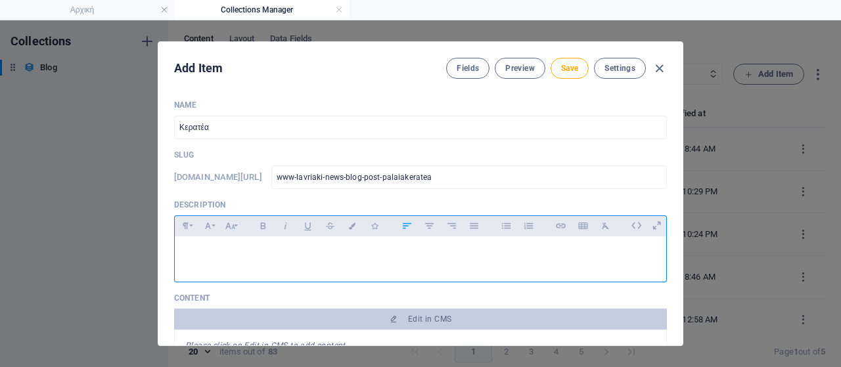
click at [299, 254] on p at bounding box center [420, 253] width 470 height 12
drag, startPoint x: 392, startPoint y: 252, endPoint x: 84, endPoint y: 229, distance: 308.9
click at [84, 229] on div "Add Item Fields Preview Save Settings Name Κερατέα ​ Slug [DOMAIN_NAME][URL] ww…" at bounding box center [420, 193] width 841 height 347
click at [228, 227] on icon "button" at bounding box center [230, 226] width 10 height 7
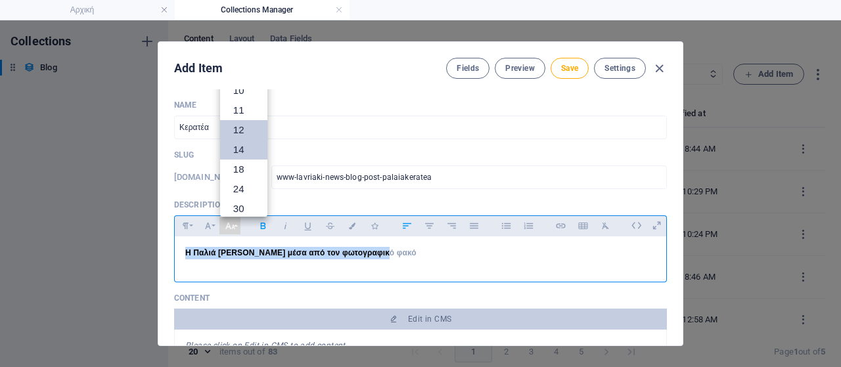
click at [242, 150] on link "14" at bounding box center [243, 150] width 47 height 20
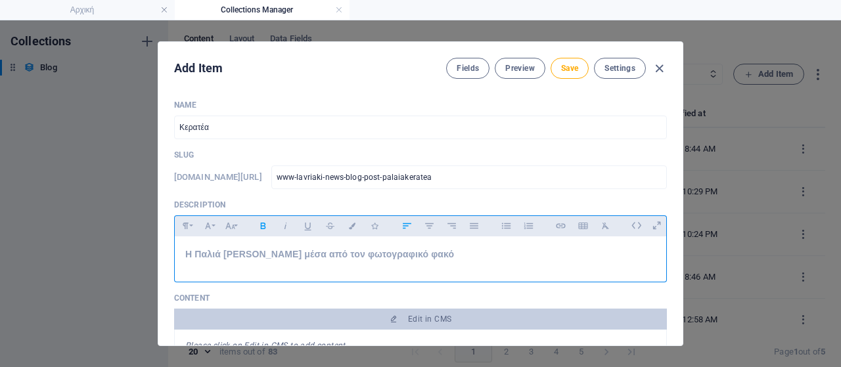
click at [435, 263] on div "Η Παλιά [PERSON_NAME] μέσα από τον φωτογραφικό φακό" at bounding box center [420, 255] width 491 height 39
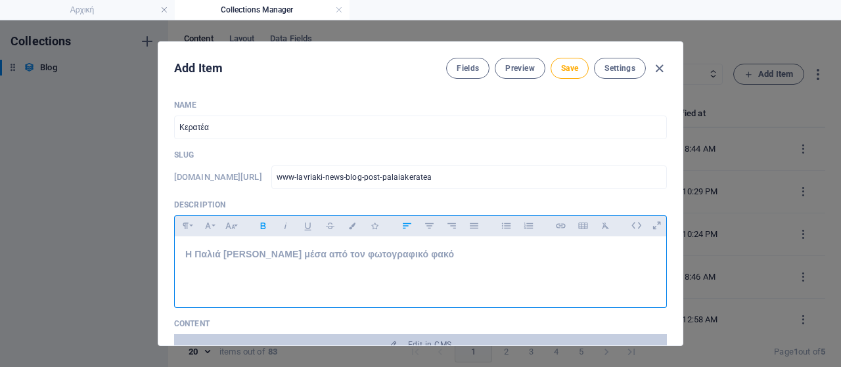
click at [422, 267] on p "​" at bounding box center [420, 268] width 470 height 14
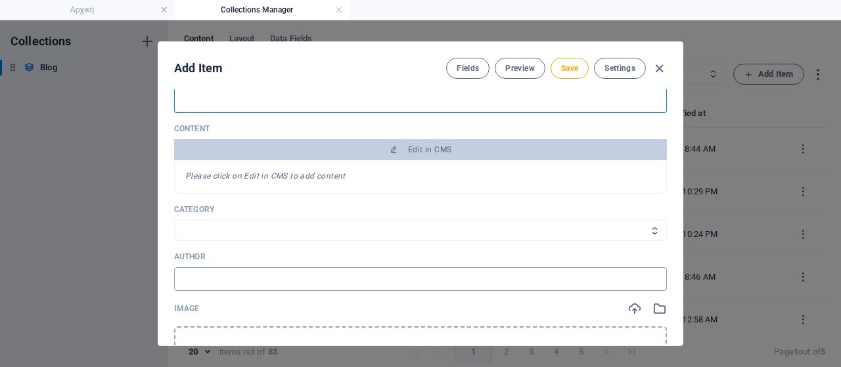
scroll to position [197, 0]
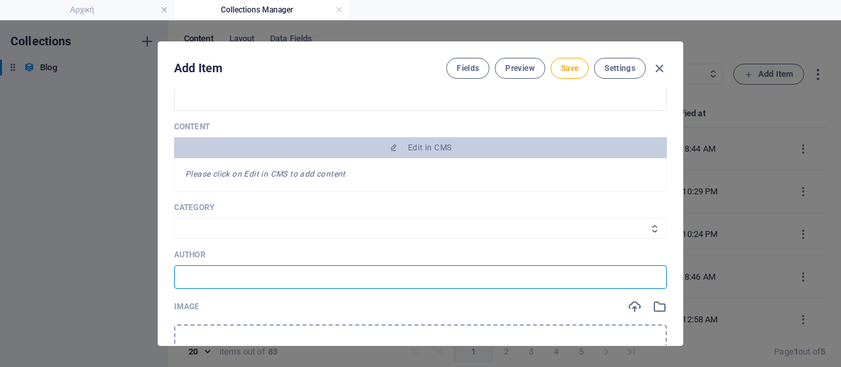
click at [227, 266] on input "text" at bounding box center [420, 277] width 493 height 24
drag, startPoint x: 200, startPoint y: 276, endPoint x: 251, endPoint y: 277, distance: 51.2
click at [251, 277] on input "Πηγή: ΕΜΕΛ" at bounding box center [420, 277] width 493 height 24
paste input "[PERSON_NAME]"
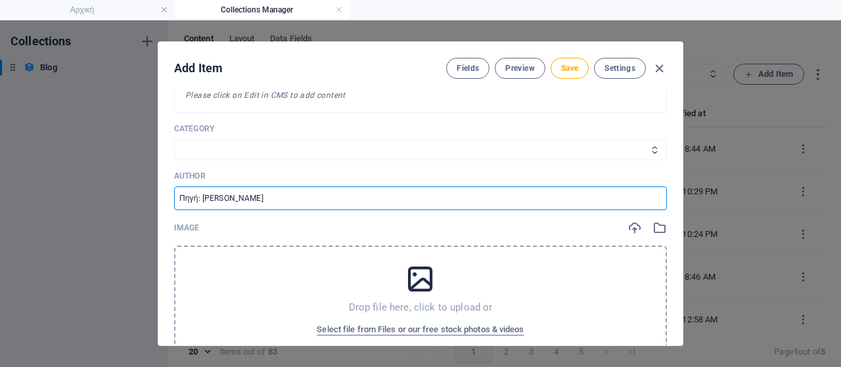
scroll to position [394, 0]
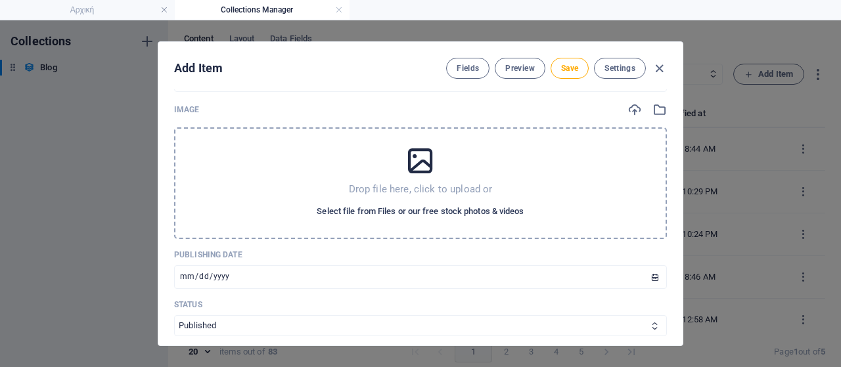
click at [370, 210] on span "Select file from Files or our free stock photos & videos" at bounding box center [420, 212] width 207 height 16
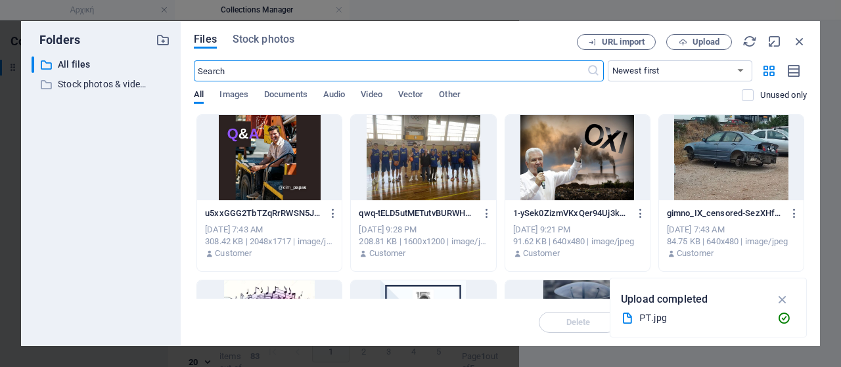
scroll to position [414, 0]
click at [705, 46] on span "Upload" at bounding box center [705, 42] width 27 height 8
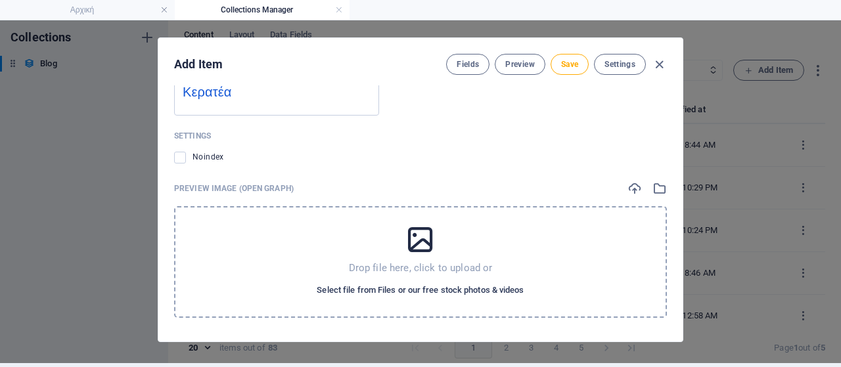
scroll to position [5, 0]
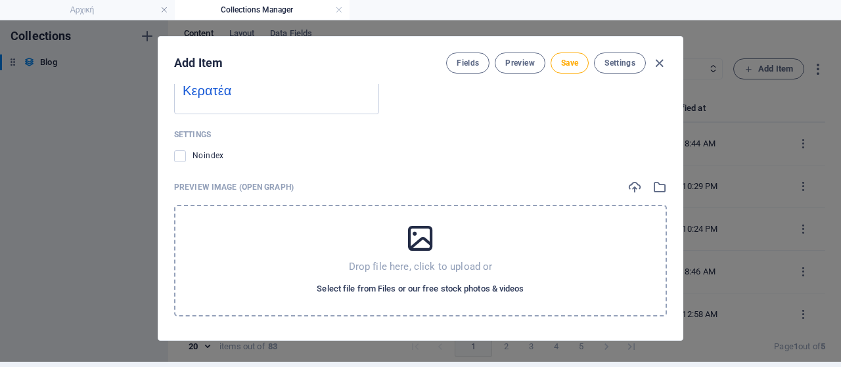
click at [474, 284] on span "Select file from Files or our free stock photos & videos" at bounding box center [420, 289] width 207 height 16
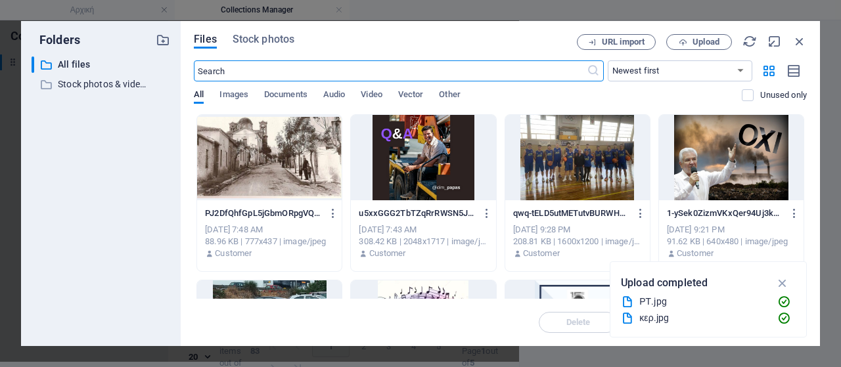
scroll to position [1354, 0]
click at [304, 155] on div at bounding box center [269, 157] width 144 height 85
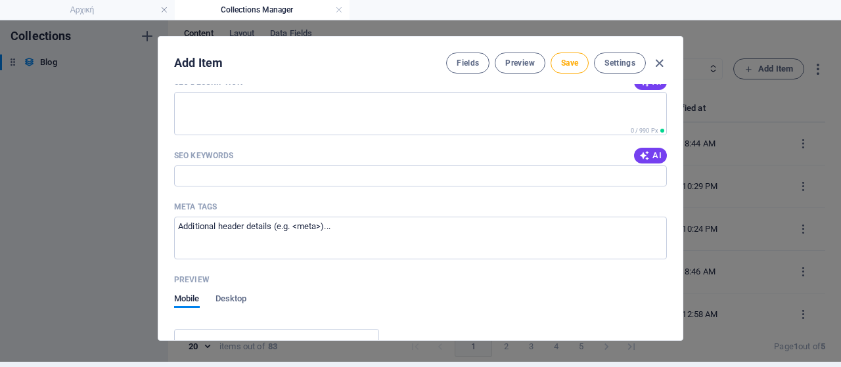
scroll to position [992, 0]
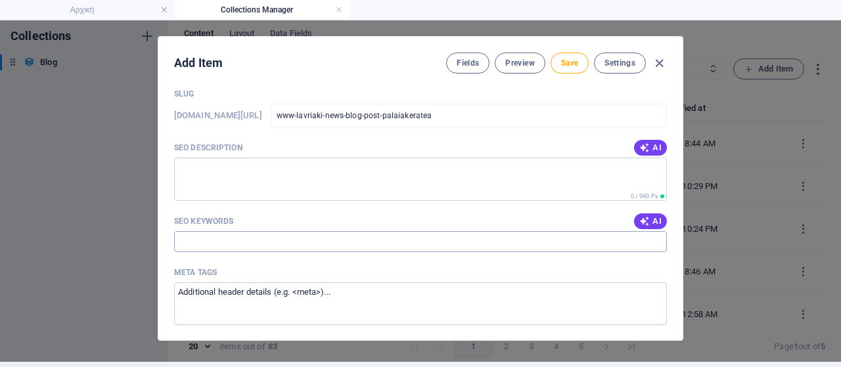
click at [241, 234] on input "SEO Keywords" at bounding box center [420, 241] width 493 height 21
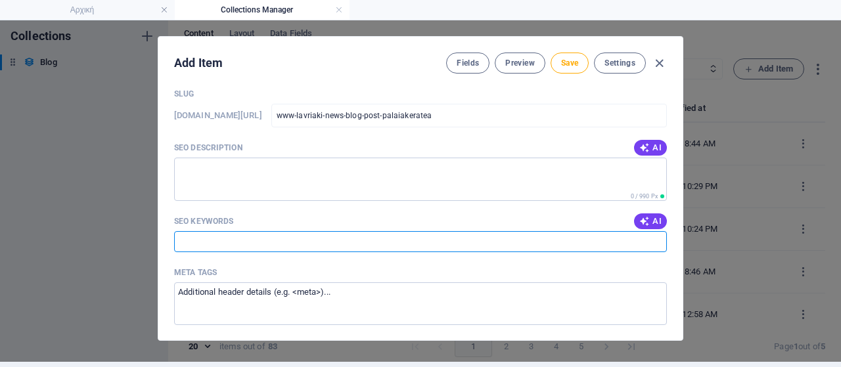
paste input "Δήμος Λαυρεωτικής, [GEOGRAPHIC_DATA], [GEOGRAPHIC_DATA], Μεσόγεια, τοπική ιστορ…"
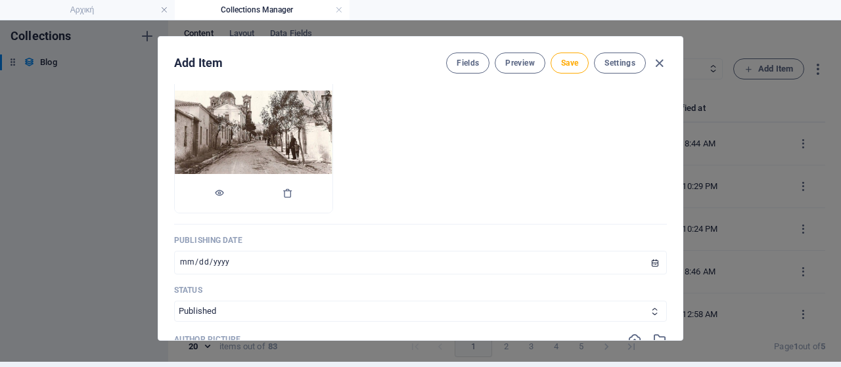
scroll to position [533, 0]
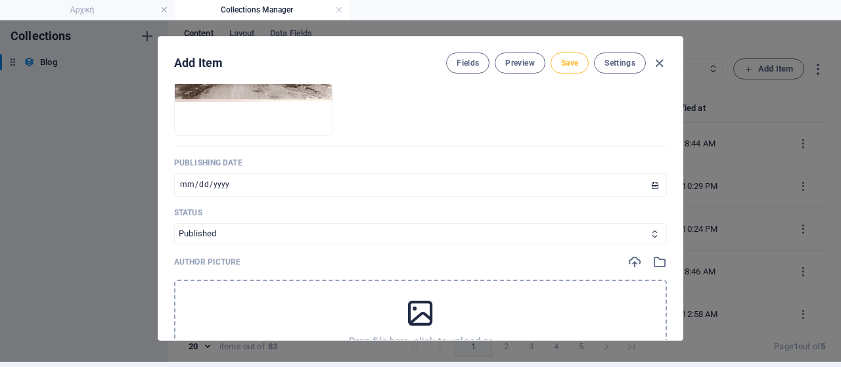
click at [564, 60] on span "Save" at bounding box center [569, 63] width 17 height 11
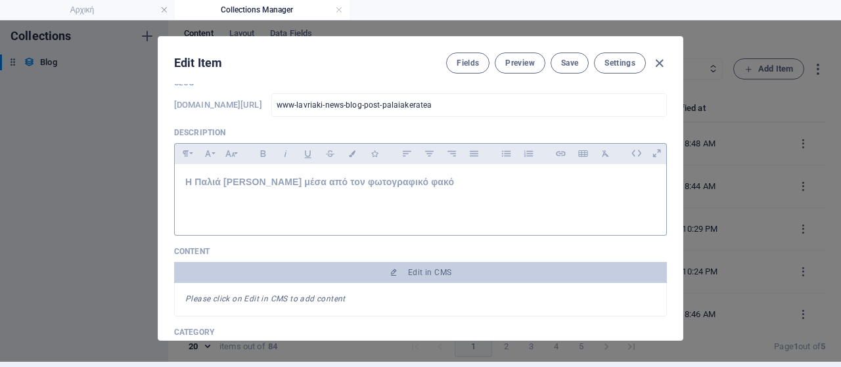
scroll to position [131, 0]
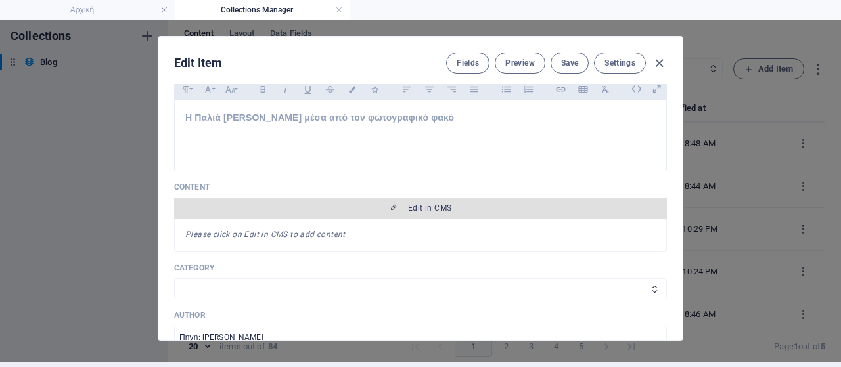
click at [476, 208] on span "Edit in CMS" at bounding box center [420, 208] width 482 height 11
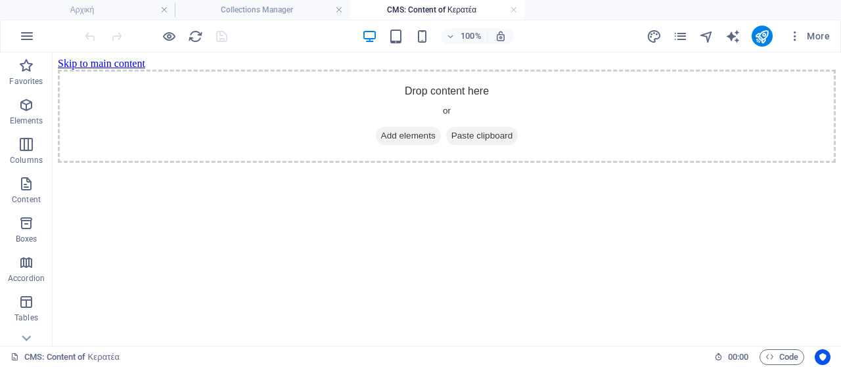
scroll to position [0, 0]
click at [399, 145] on span "Add elements" at bounding box center [408, 136] width 65 height 18
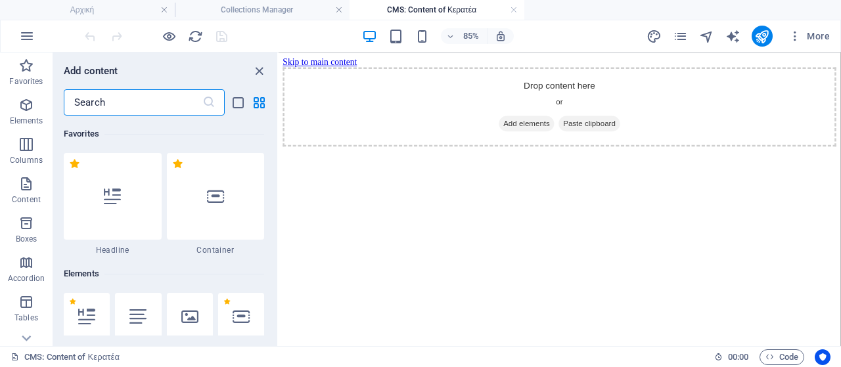
click at [136, 298] on div at bounding box center [138, 316] width 46 height 47
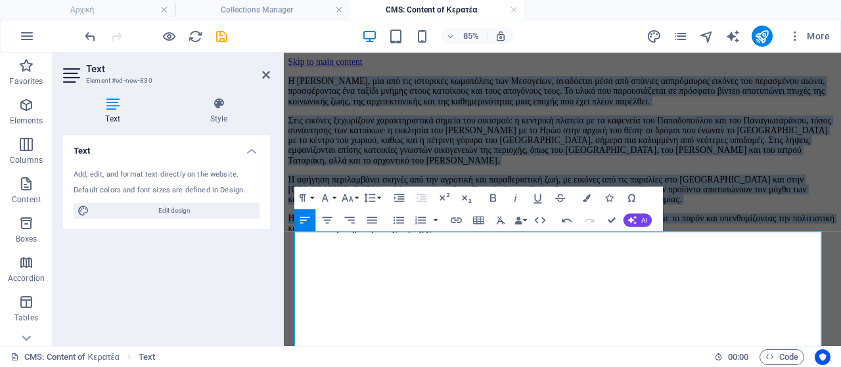
scroll to position [263, 0]
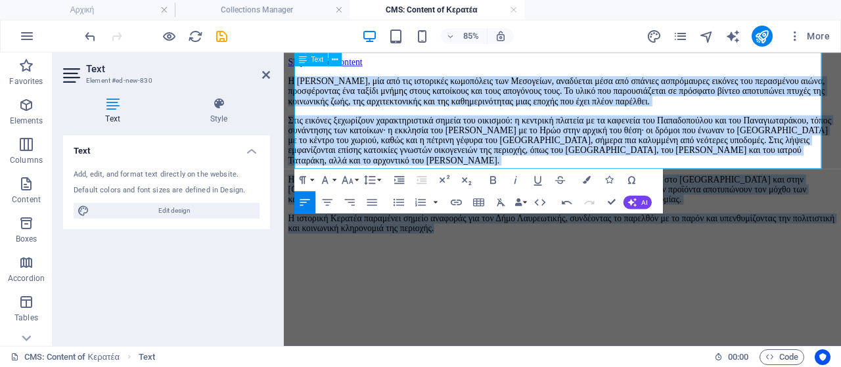
drag, startPoint x: 298, startPoint y: 271, endPoint x: 664, endPoint y: 187, distance: 375.9
click at [664, 187] on div "Η [PERSON_NAME], μία από τις ιστορικές κωμοπόλεις των Μεσογείων, αναδύεται μέσα…" at bounding box center [611, 172] width 645 height 185
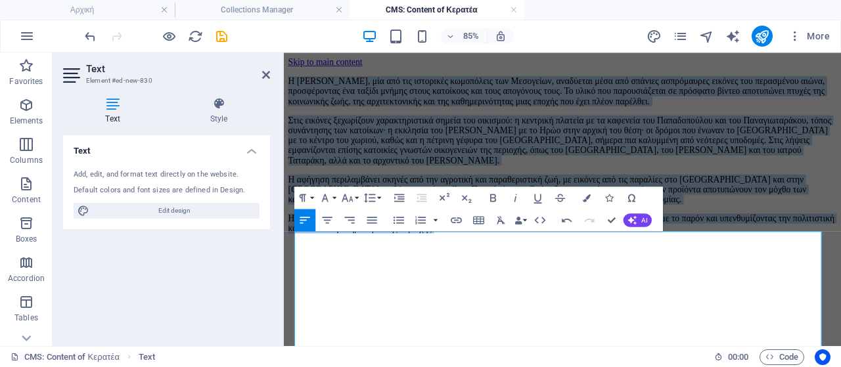
scroll to position [0, 0]
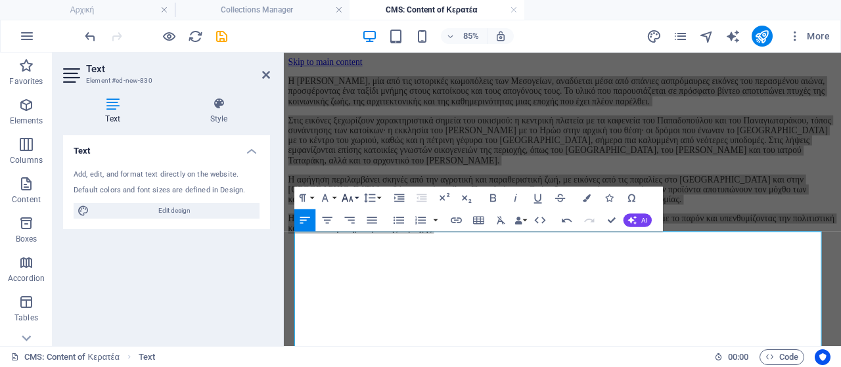
click at [357, 200] on button "Font Size" at bounding box center [349, 198] width 21 height 22
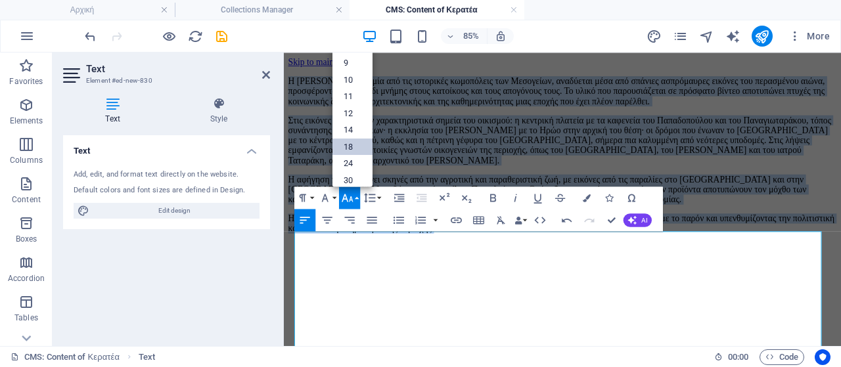
click at [360, 141] on link "18" at bounding box center [352, 146] width 40 height 17
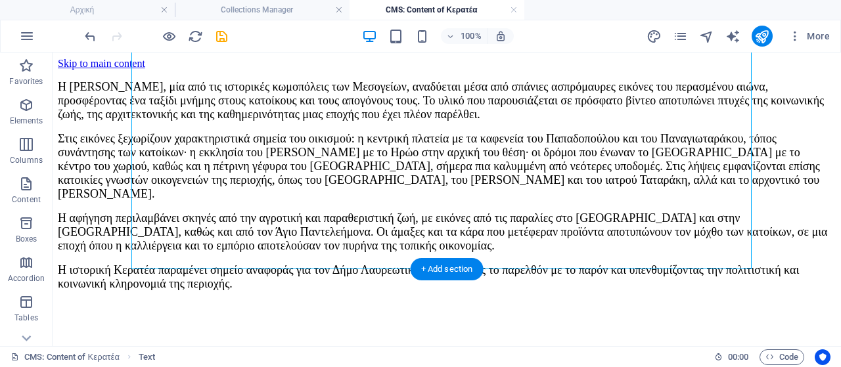
scroll to position [328, 0]
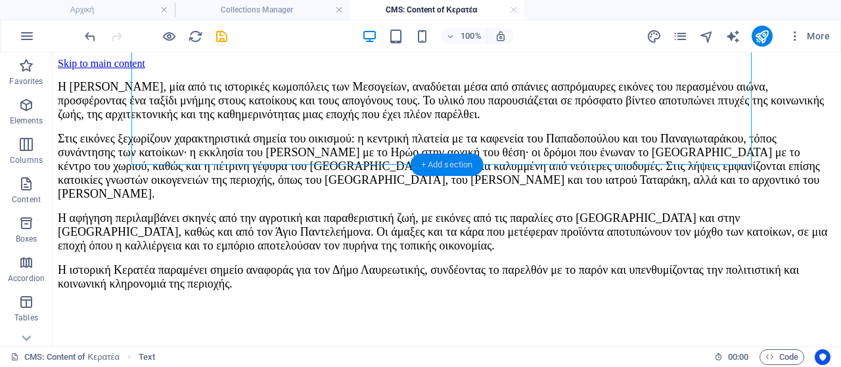
click at [449, 164] on div "+ Add section" at bounding box center [446, 165] width 73 height 22
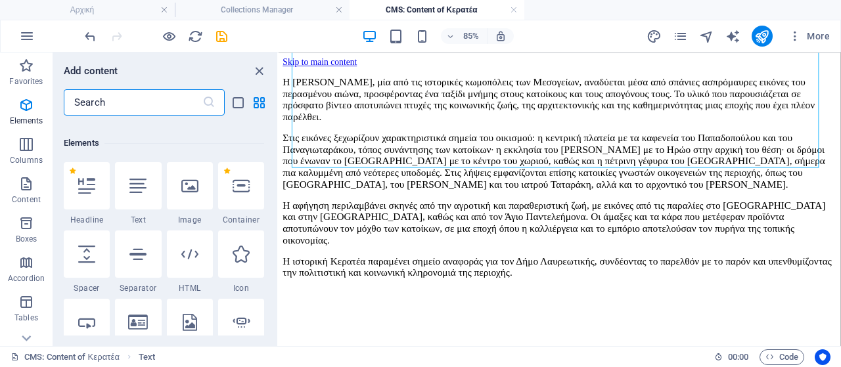
scroll to position [65, 0]
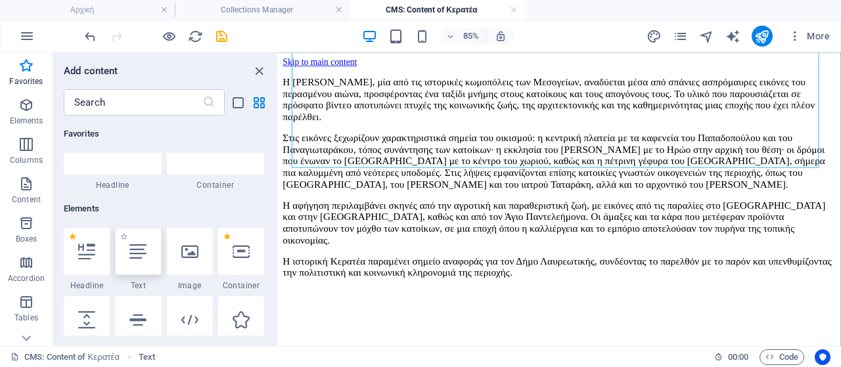
click at [136, 243] on icon at bounding box center [137, 251] width 17 height 17
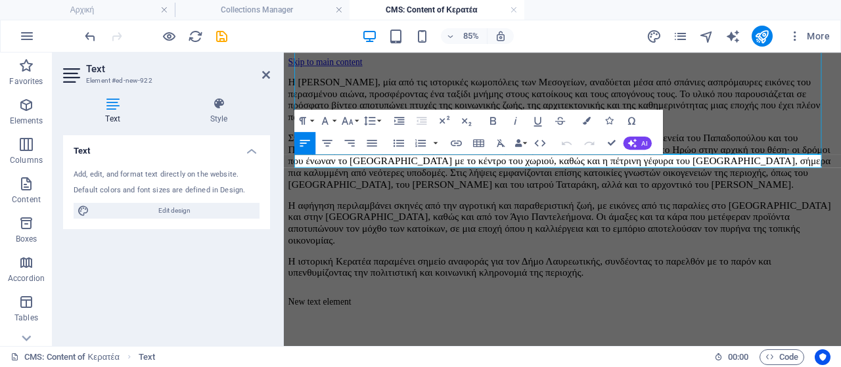
scroll to position [321, 0]
click at [453, 142] on icon "button" at bounding box center [455, 142] width 13 height 13
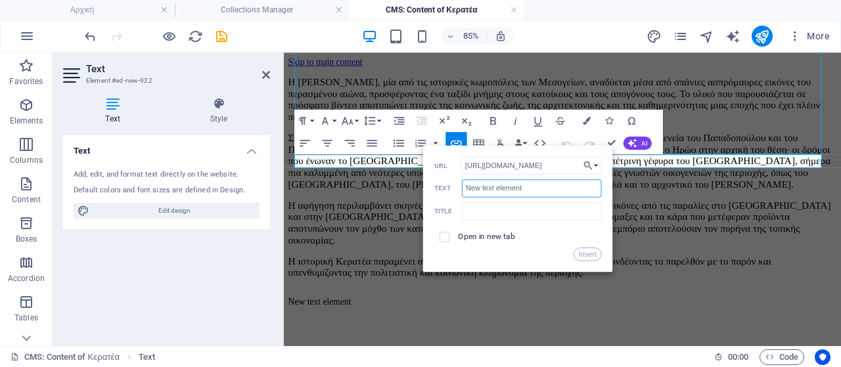
scroll to position [0, 0]
drag, startPoint x: 531, startPoint y: 186, endPoint x: 449, endPoint y: 182, distance: 82.2
click at [449, 182] on div "New text element Text" at bounding box center [517, 188] width 167 height 18
click at [484, 207] on input "text" at bounding box center [532, 211] width 140 height 18
click at [580, 258] on button "Insert" at bounding box center [587, 253] width 28 height 13
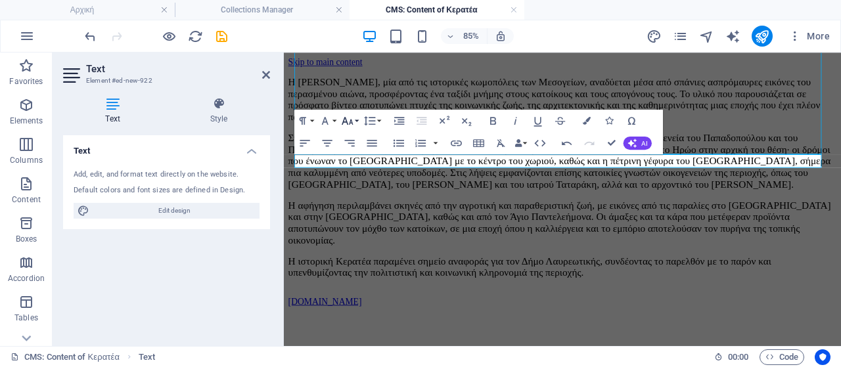
click at [351, 120] on icon "button" at bounding box center [347, 120] width 11 height 8
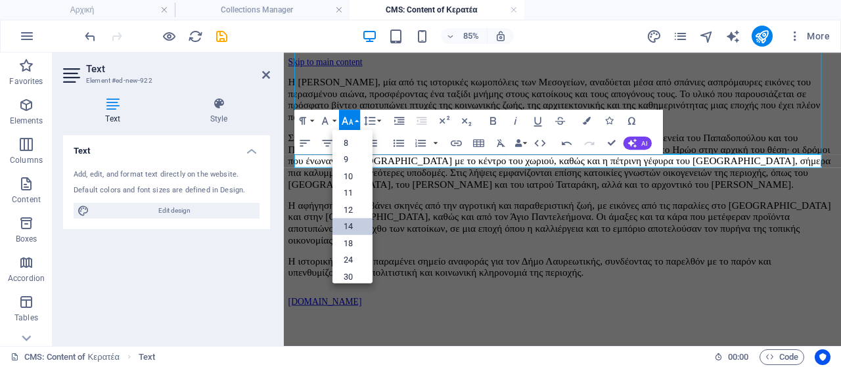
click at [349, 224] on link "14" at bounding box center [352, 225] width 40 height 17
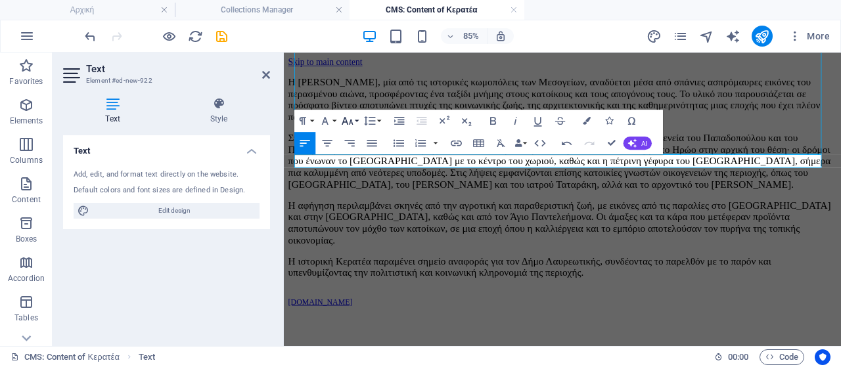
click at [348, 123] on icon "button" at bounding box center [347, 120] width 13 height 13
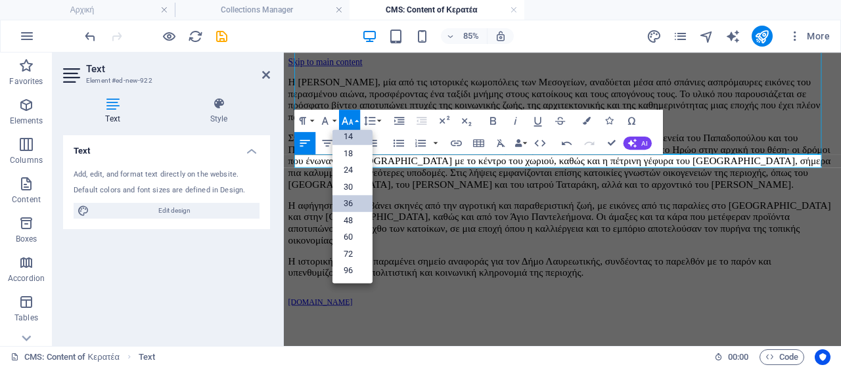
scroll to position [105, 0]
click at [355, 156] on link "18" at bounding box center [352, 153] width 40 height 17
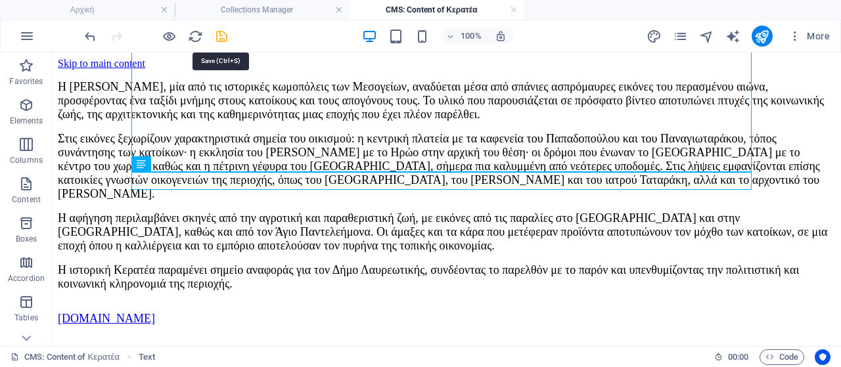
click at [223, 35] on icon "save" at bounding box center [221, 36] width 15 height 15
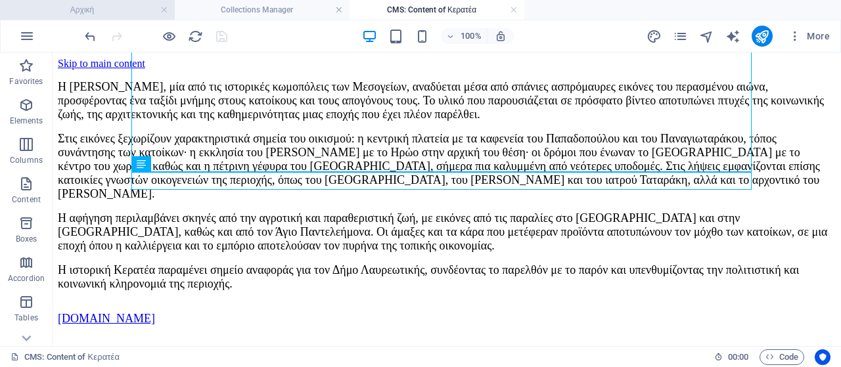
click at [125, 14] on h4 "Αρχική" at bounding box center [87, 10] width 175 height 14
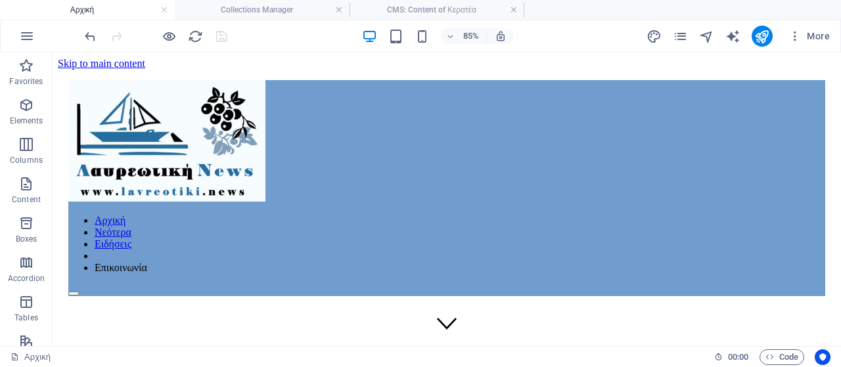
scroll to position [684, 0]
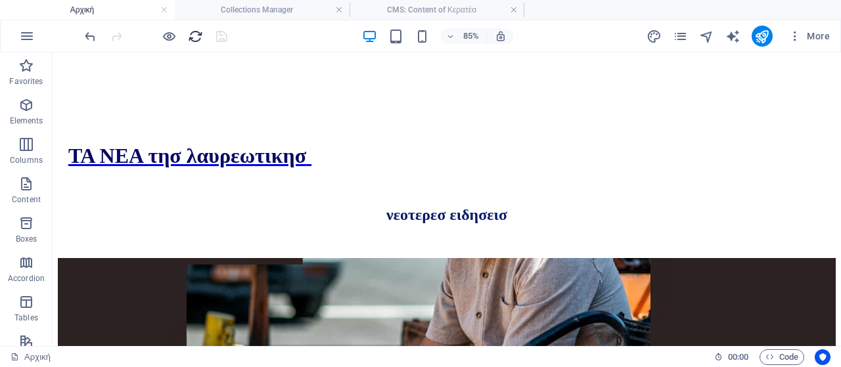
click at [195, 32] on icon "reload" at bounding box center [195, 36] width 15 height 15
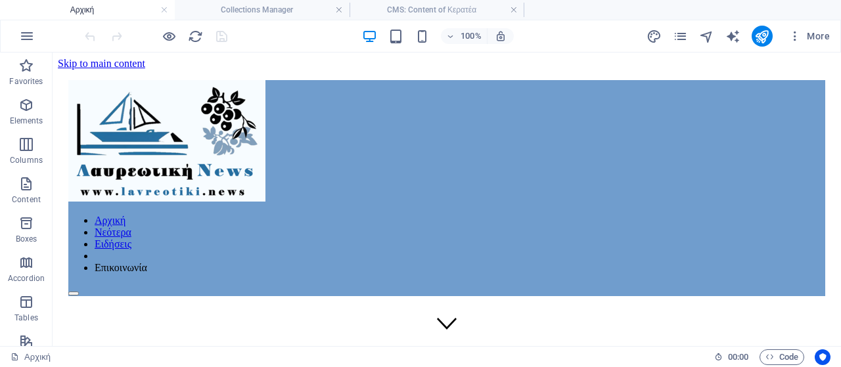
scroll to position [0, 0]
click at [761, 33] on icon "publish" at bounding box center [761, 36] width 15 height 15
